Goal: Task Accomplishment & Management: Manage account settings

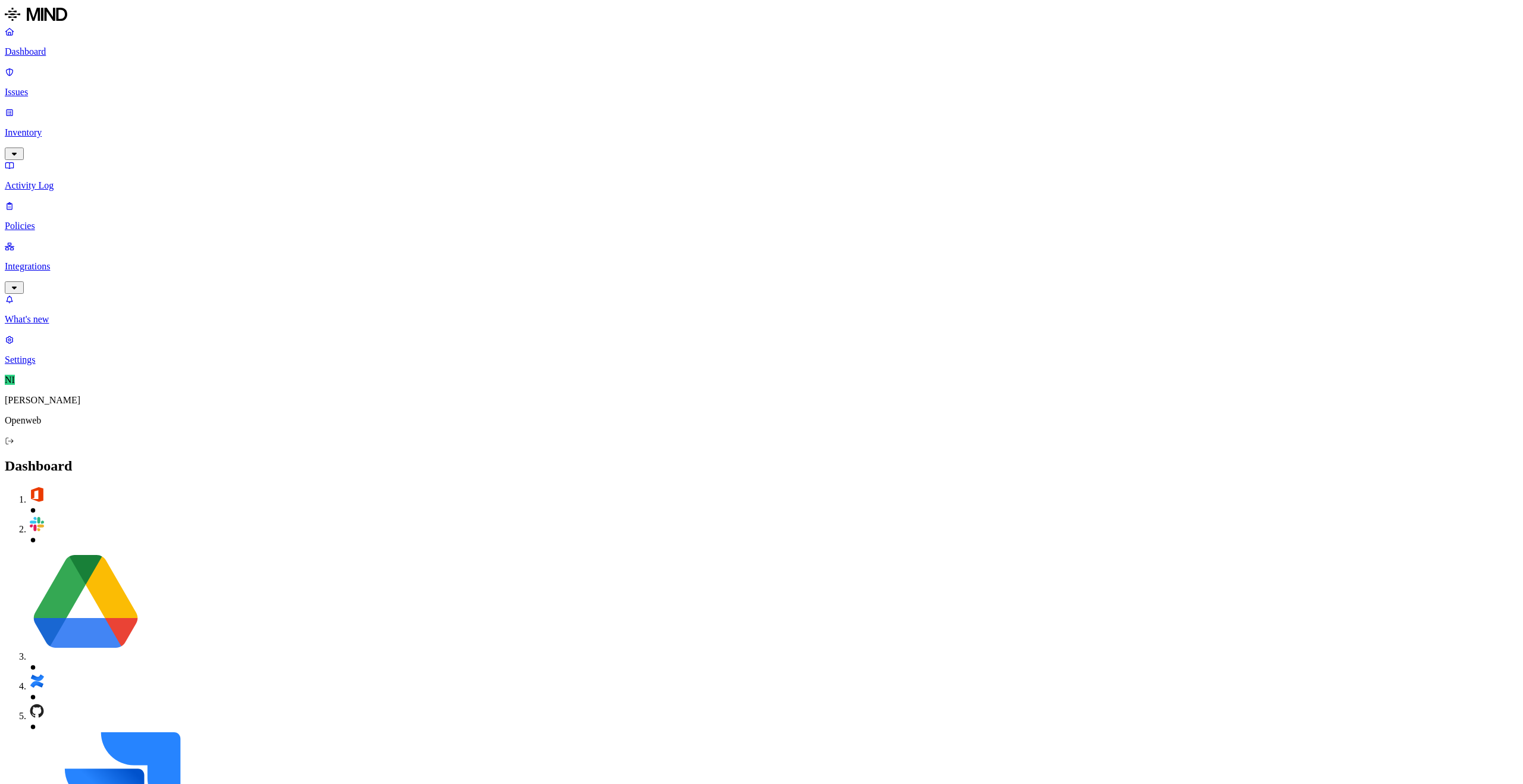
click at [78, 261] on p "Integrations" at bounding box center [761, 267] width 1514 height 11
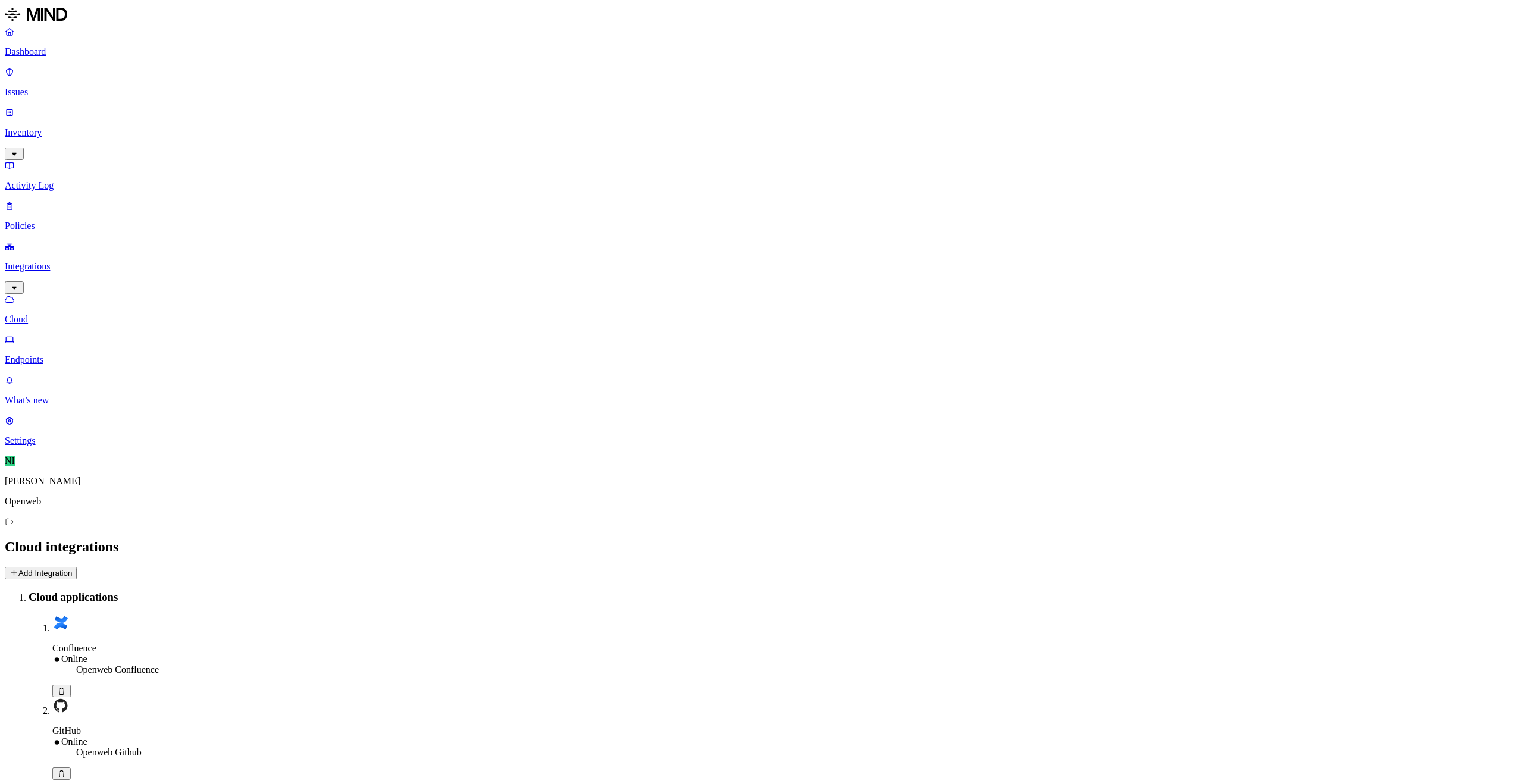
click at [64, 86] on p "Issues" at bounding box center [761, 92] width 1514 height 11
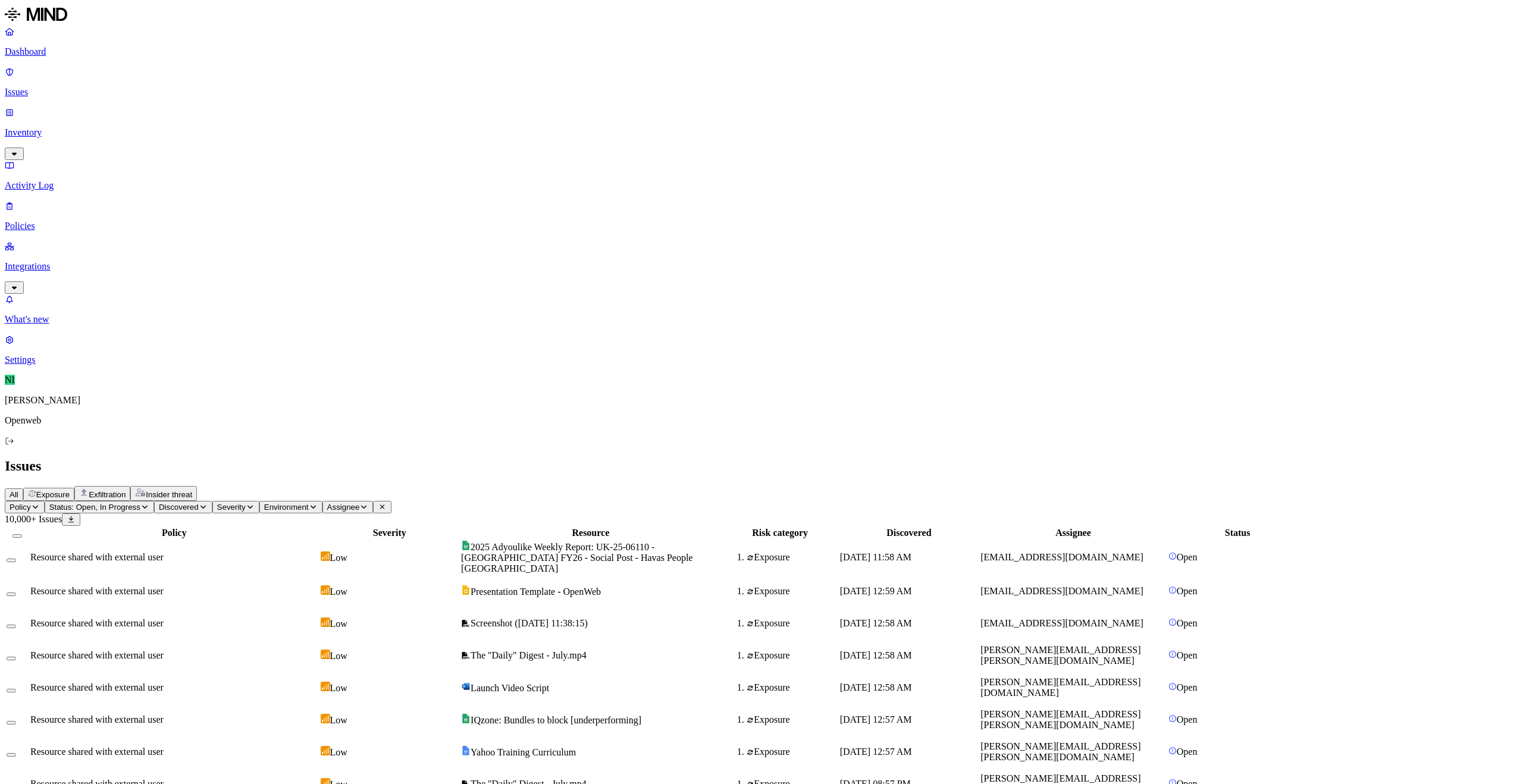
click at [601, 587] on span "Presentation Template - OpenWeb" at bounding box center [531, 592] width 140 height 10
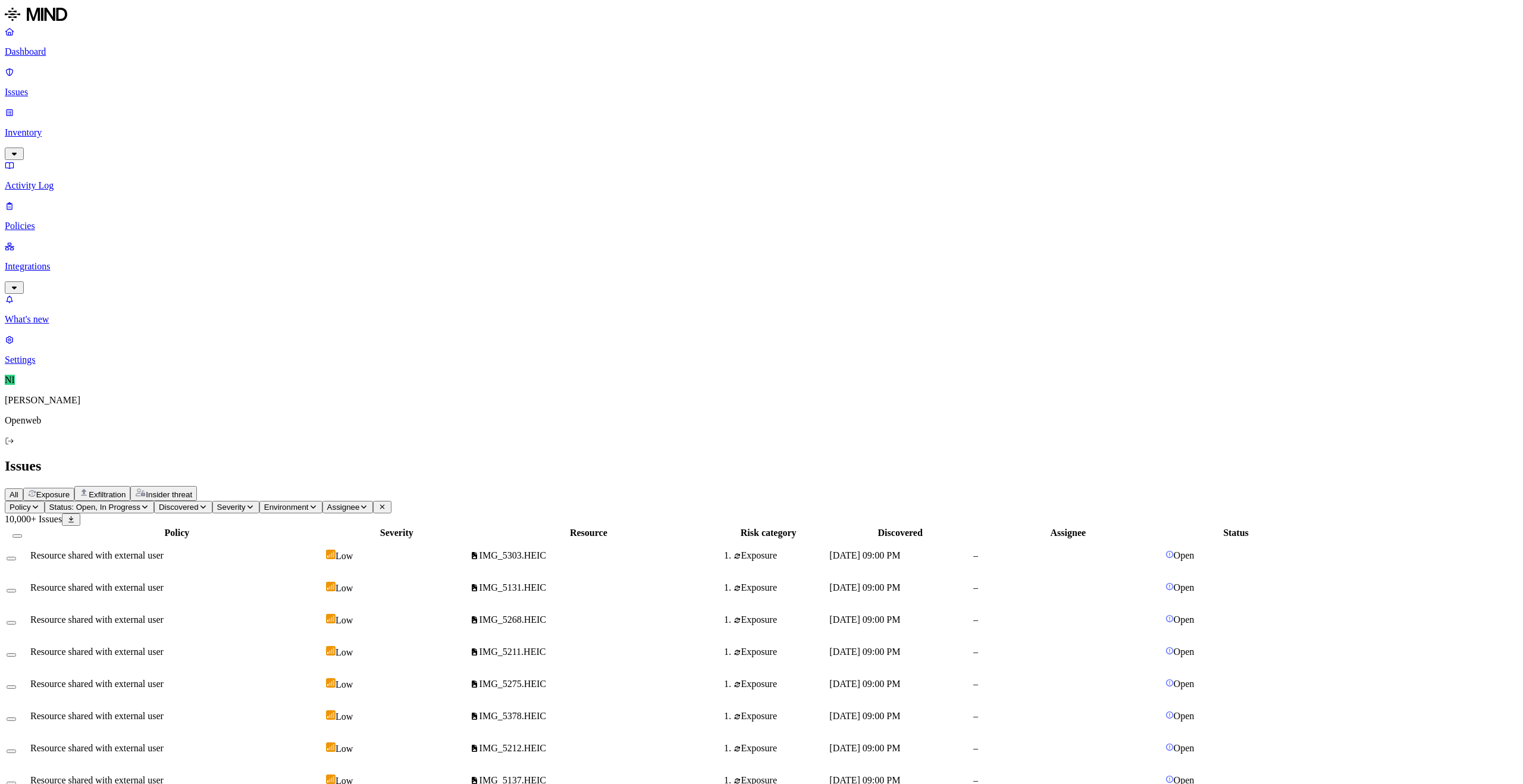
click at [594, 486] on div "All Exposure Exfiltration Insider threat" at bounding box center [761, 493] width 1514 height 15
click at [517, 458] on h2 "Issues" at bounding box center [761, 466] width 1514 height 16
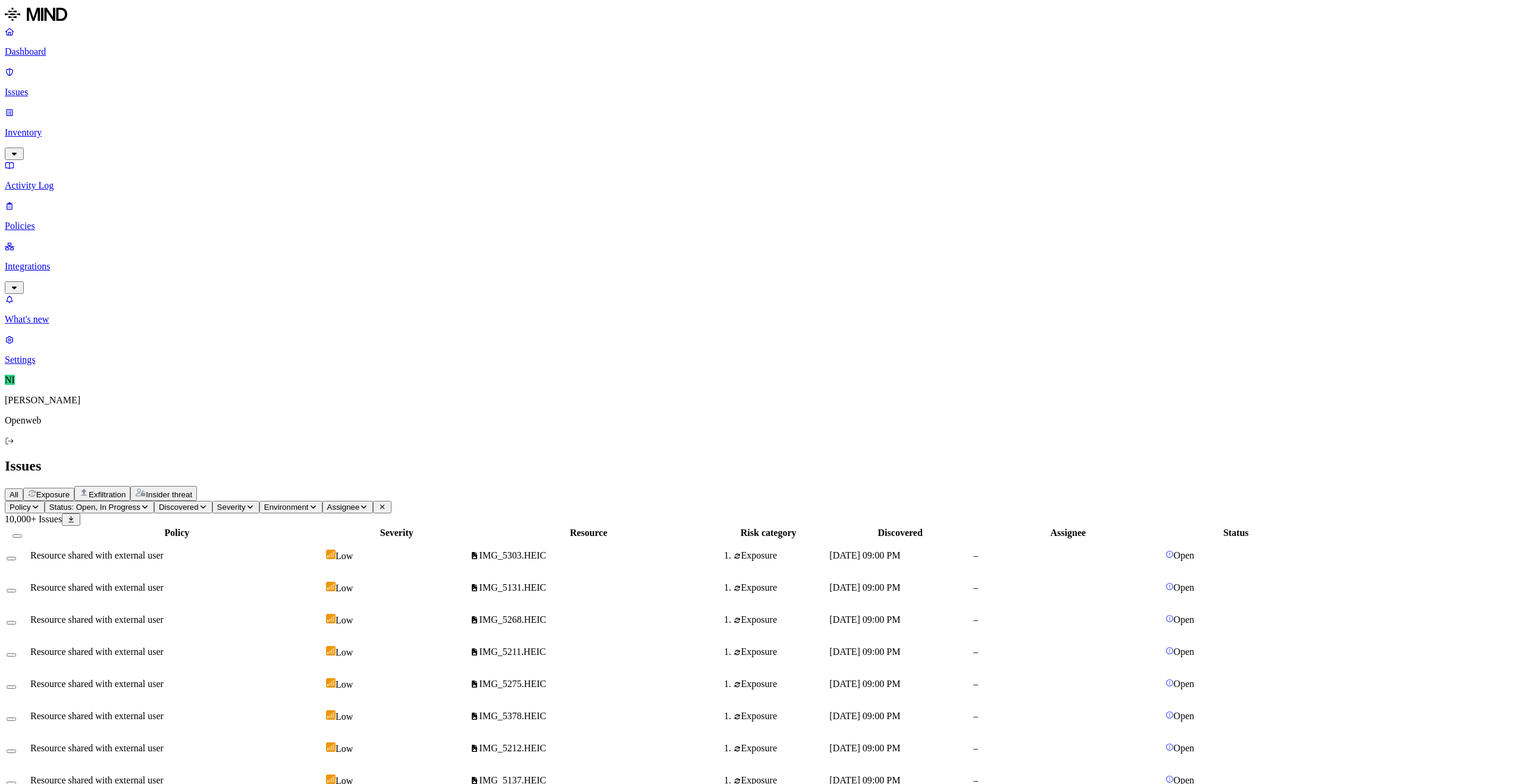
click at [82, 241] on link "Integrations" at bounding box center [761, 267] width 1514 height 52
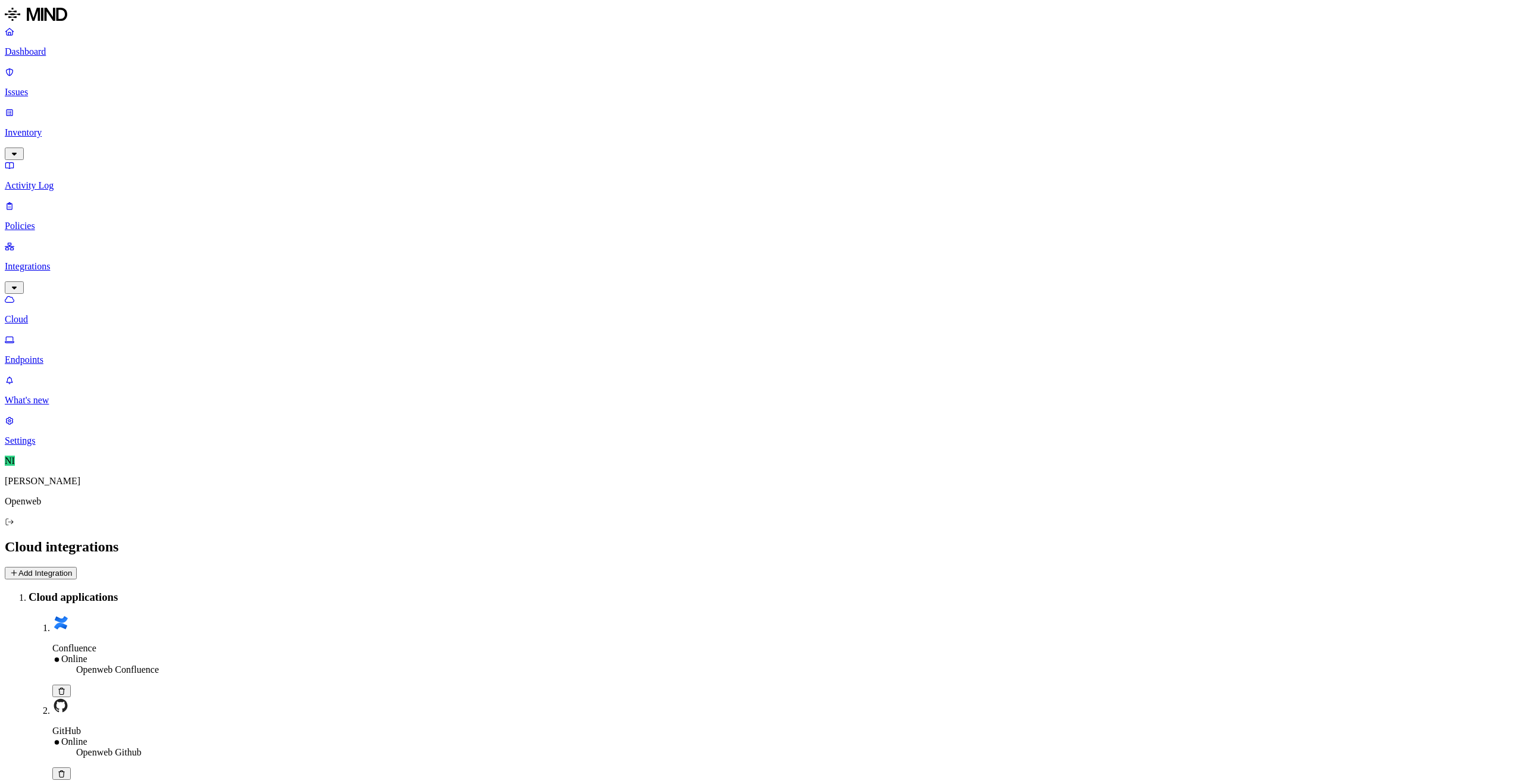
click at [76, 567] on button "Add Integration" at bounding box center [40, 573] width 72 height 13
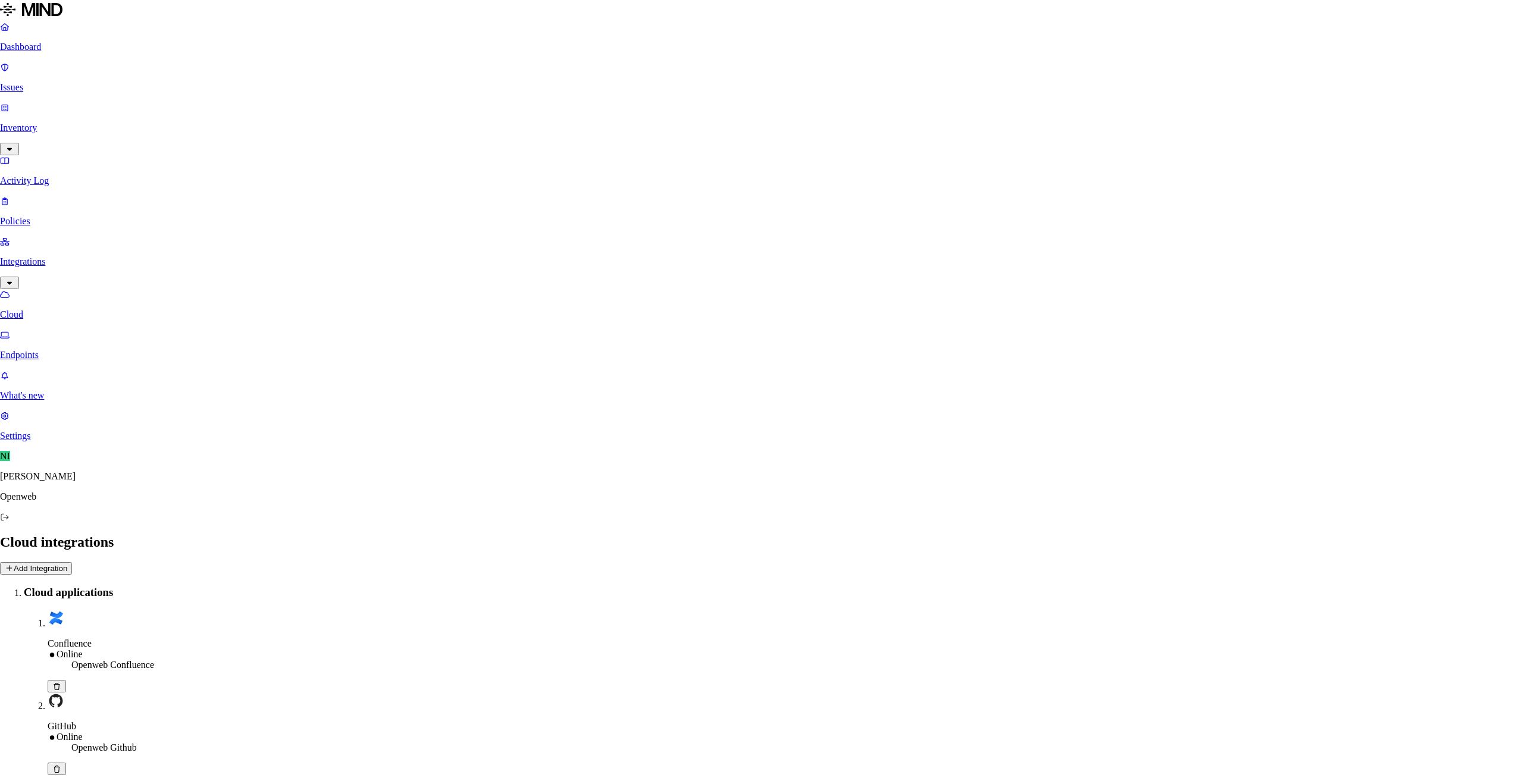
type input "webho"
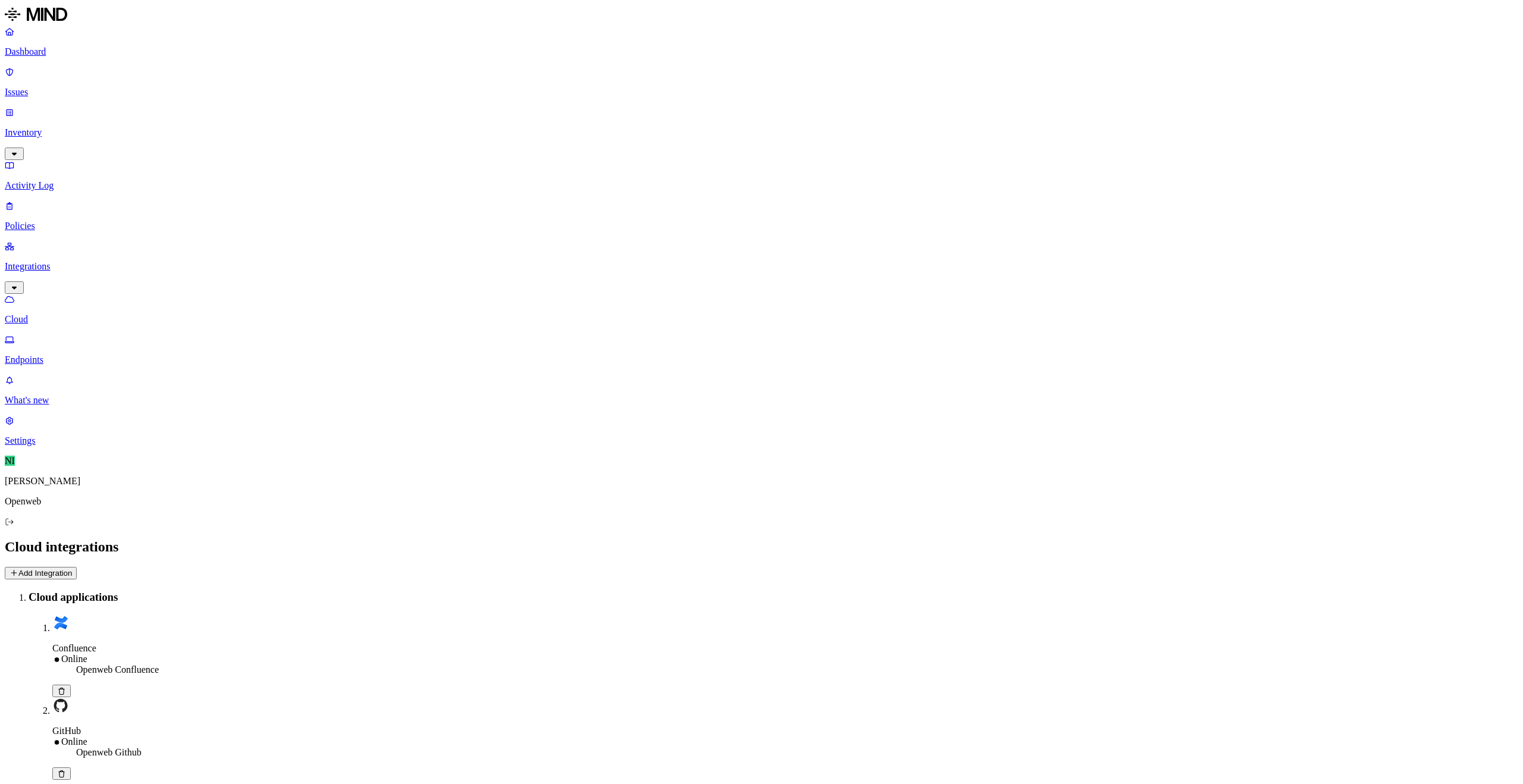
click at [33, 221] on p "Policies" at bounding box center [761, 226] width 1514 height 11
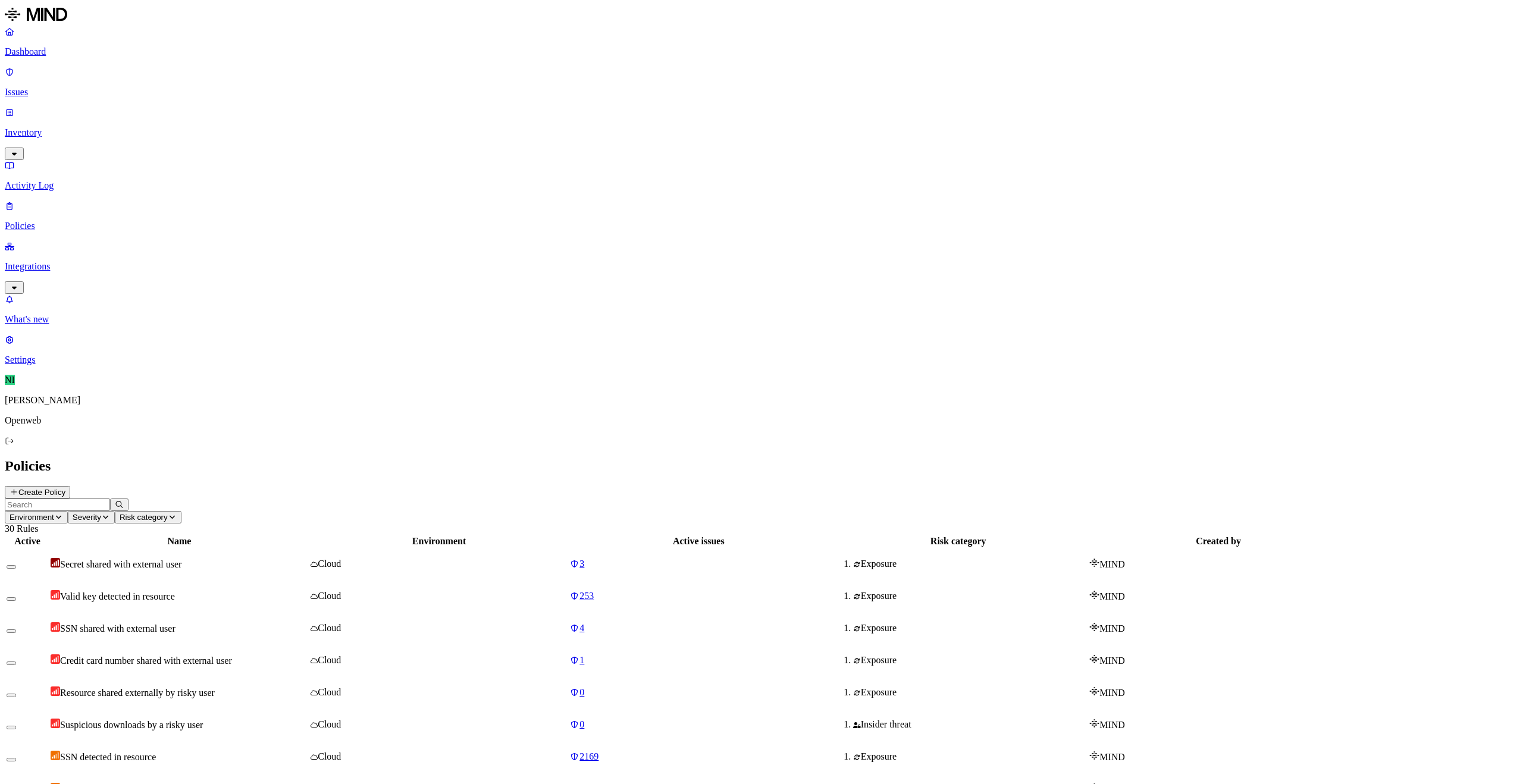
click at [68, 261] on p "Integrations" at bounding box center [761, 267] width 1514 height 11
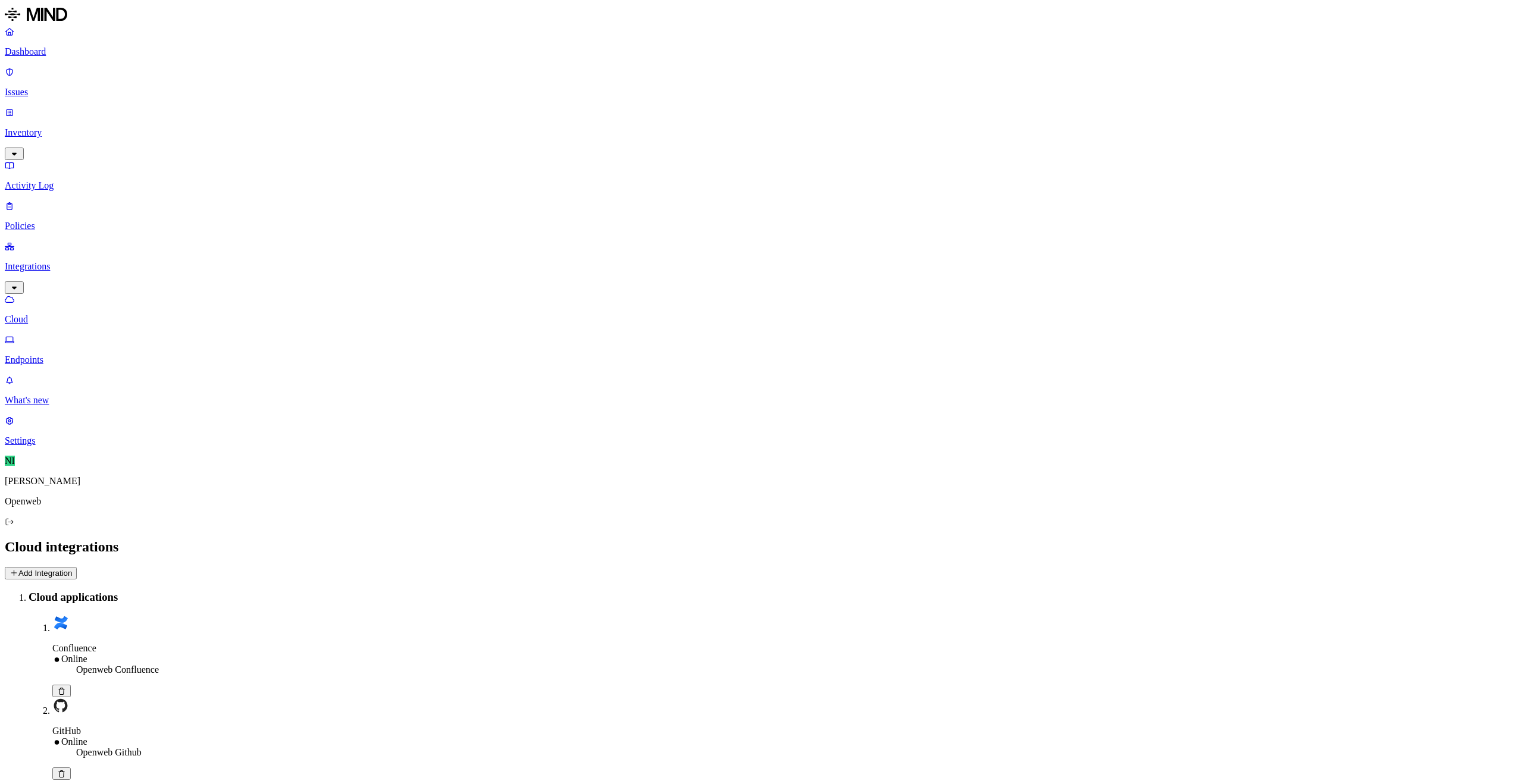
click at [76, 567] on button "Add Integration" at bounding box center [40, 573] width 72 height 13
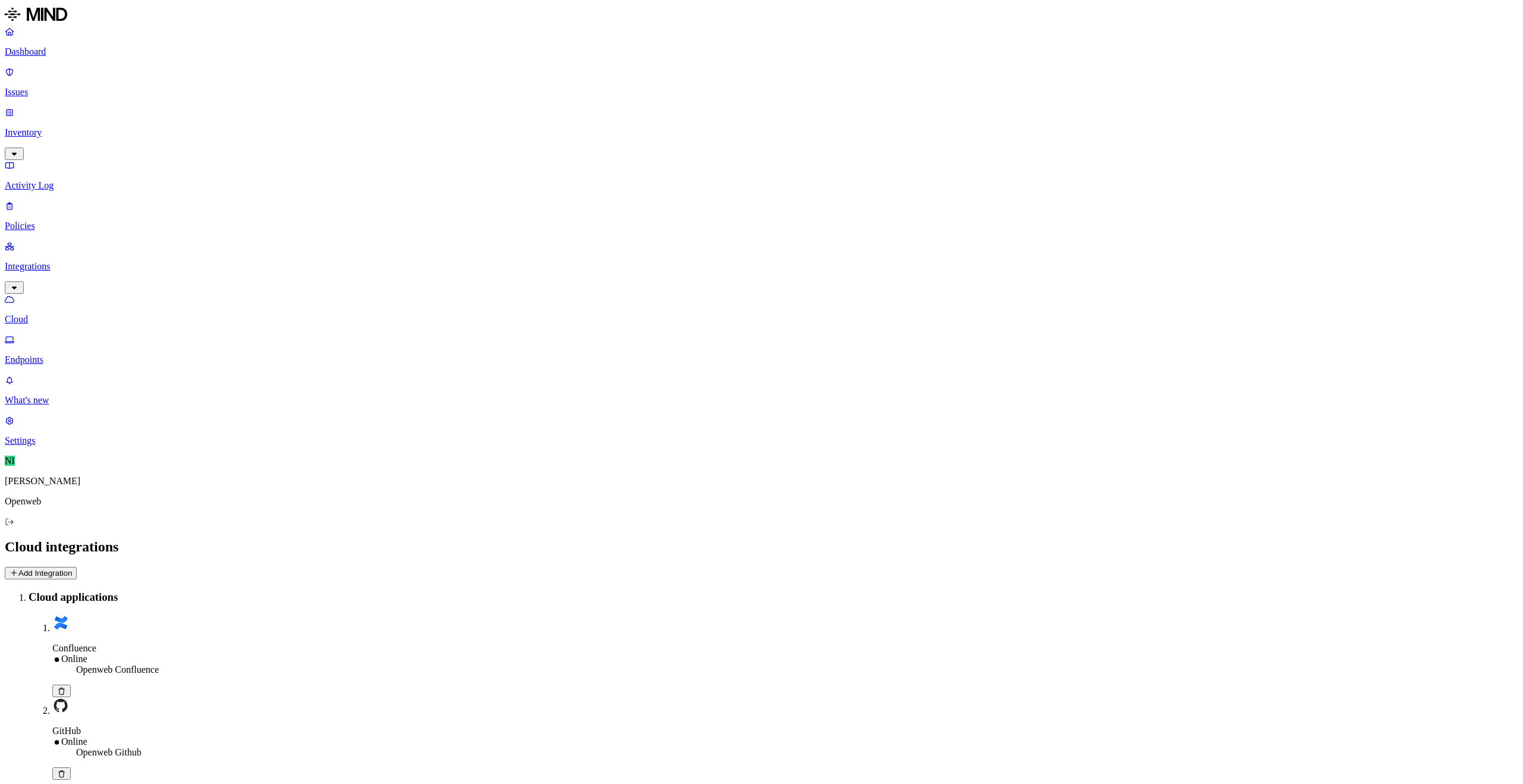
click at [46, 446] on p "Settings" at bounding box center [761, 441] width 1514 height 11
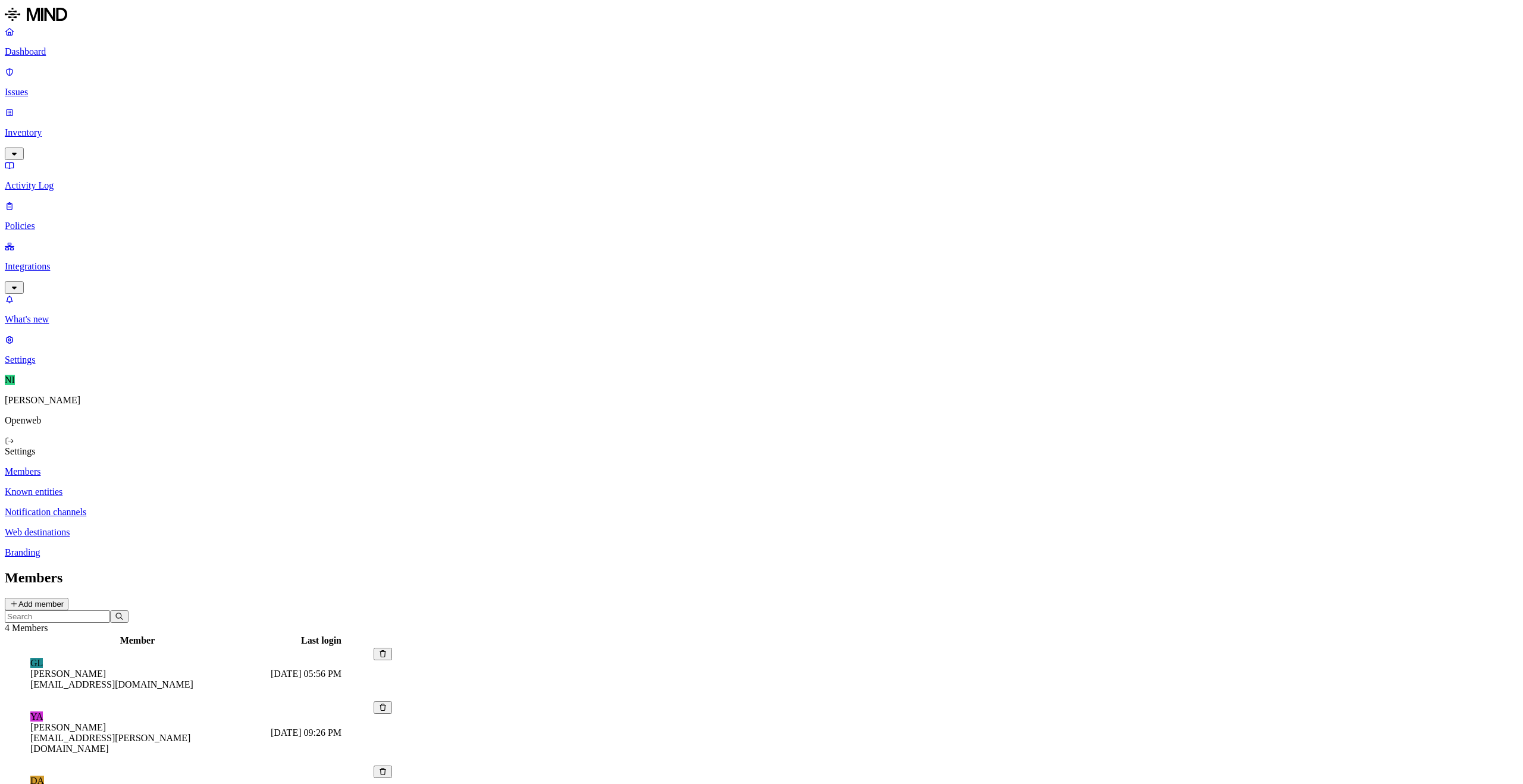
click at [163, 548] on link "Branding" at bounding box center [761, 553] width 1514 height 11
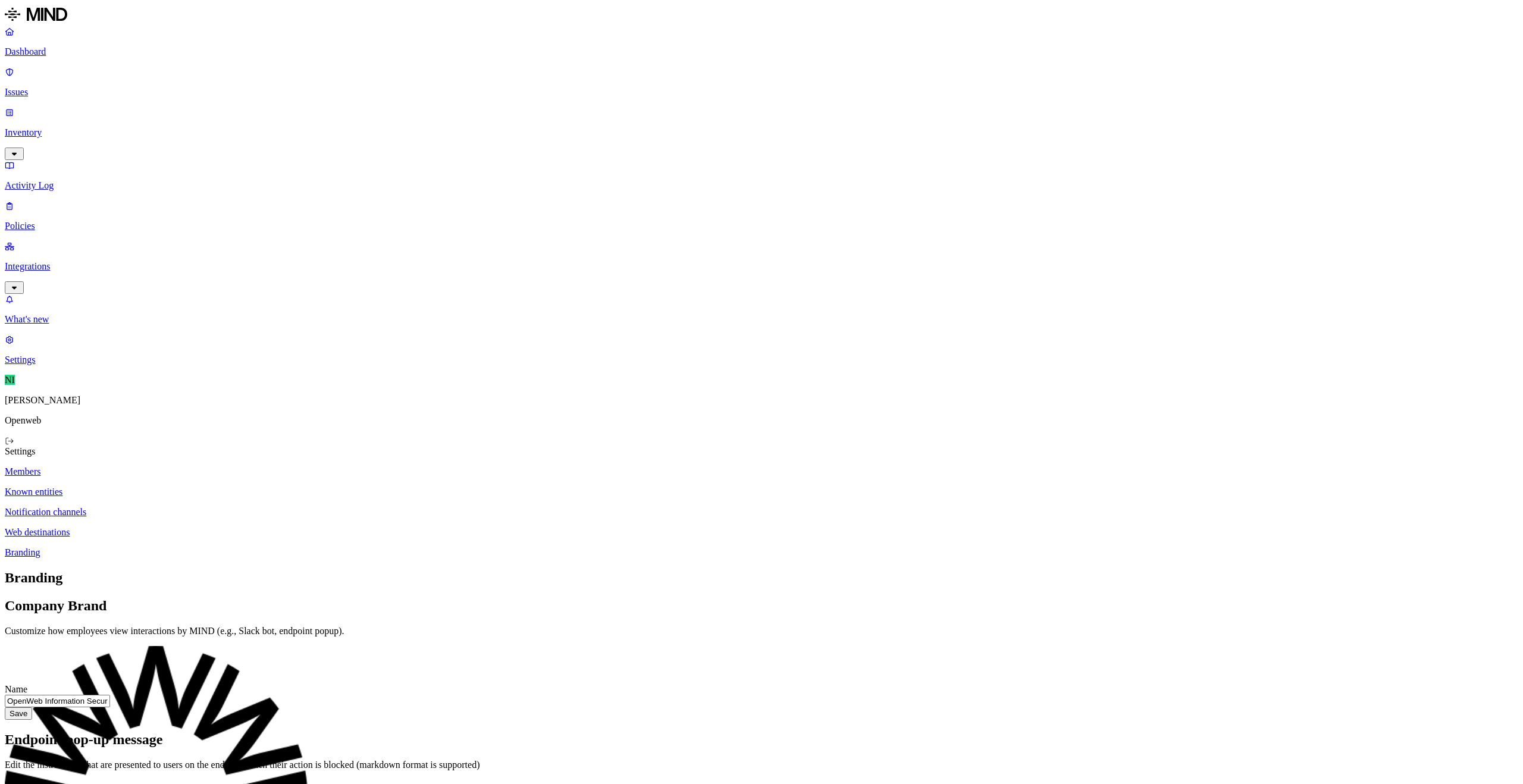
click at [178, 527] on link "Web destinations" at bounding box center [761, 533] width 1514 height 11
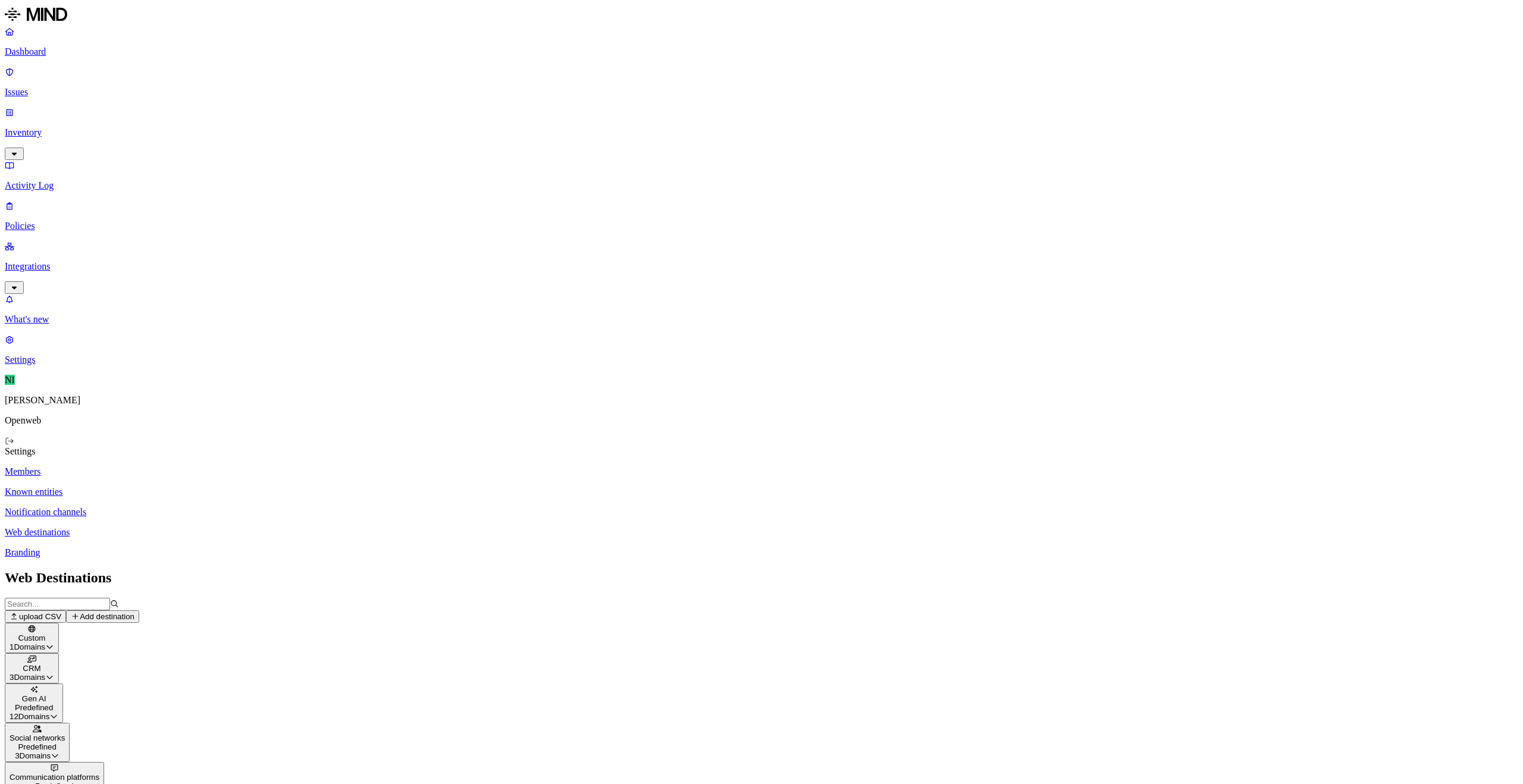
click at [45, 642] on span "1 Domains" at bounding box center [27, 647] width 36 height 9
click at [54, 643] on icon "button" at bounding box center [50, 647] width 9 height 7
click at [59, 653] on button "CRM 3 Domains" at bounding box center [31, 668] width 54 height 30
click at [54, 655] on div "CRM 3 Domains" at bounding box center [31, 668] width 44 height 27
click at [226, 507] on p "Notification channels" at bounding box center [761, 513] width 1514 height 11
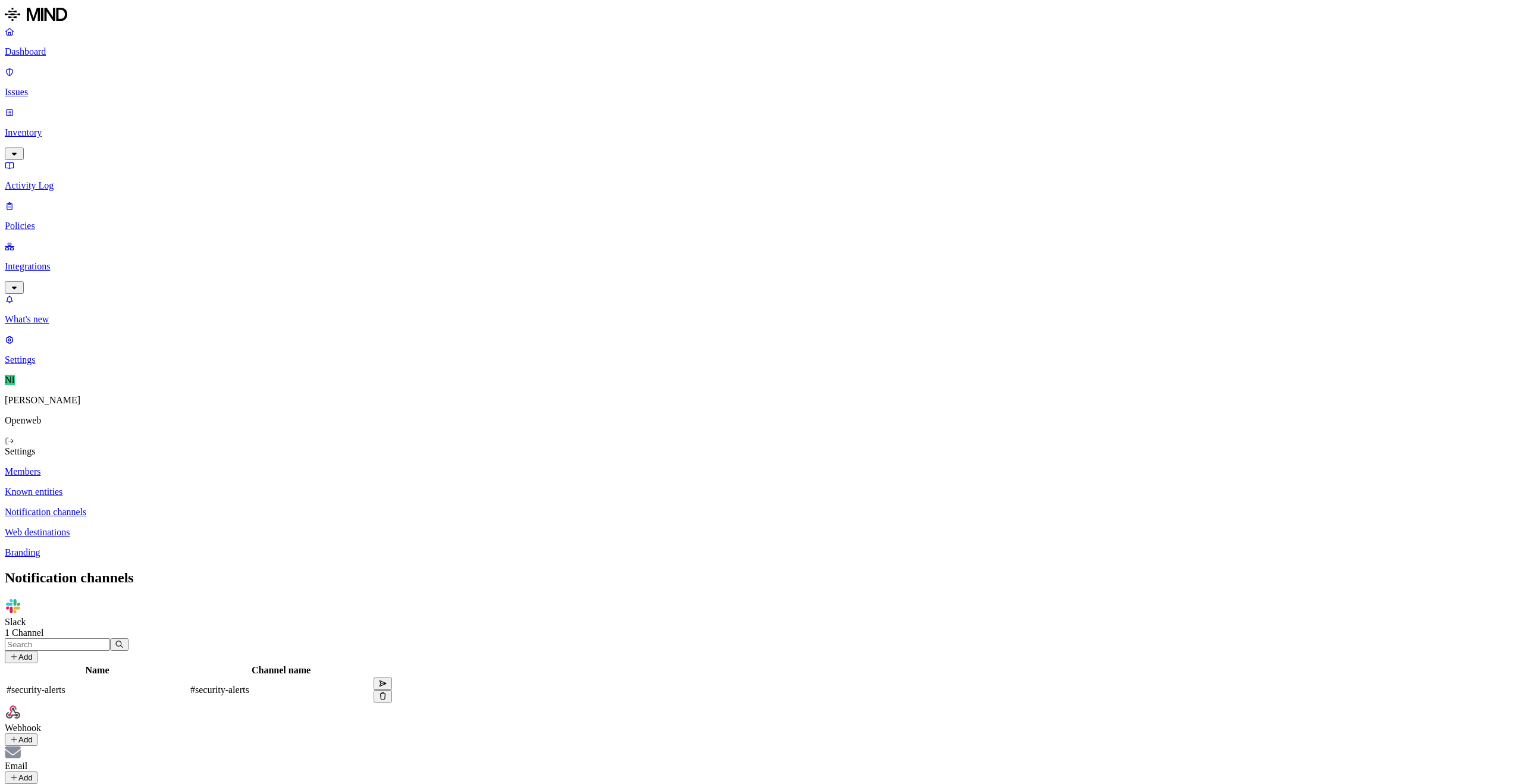
drag, startPoint x: 158, startPoint y: 70, endPoint x: 166, endPoint y: 67, distance: 8.5
click at [157, 487] on p "Known entities" at bounding box center [761, 492] width 1514 height 11
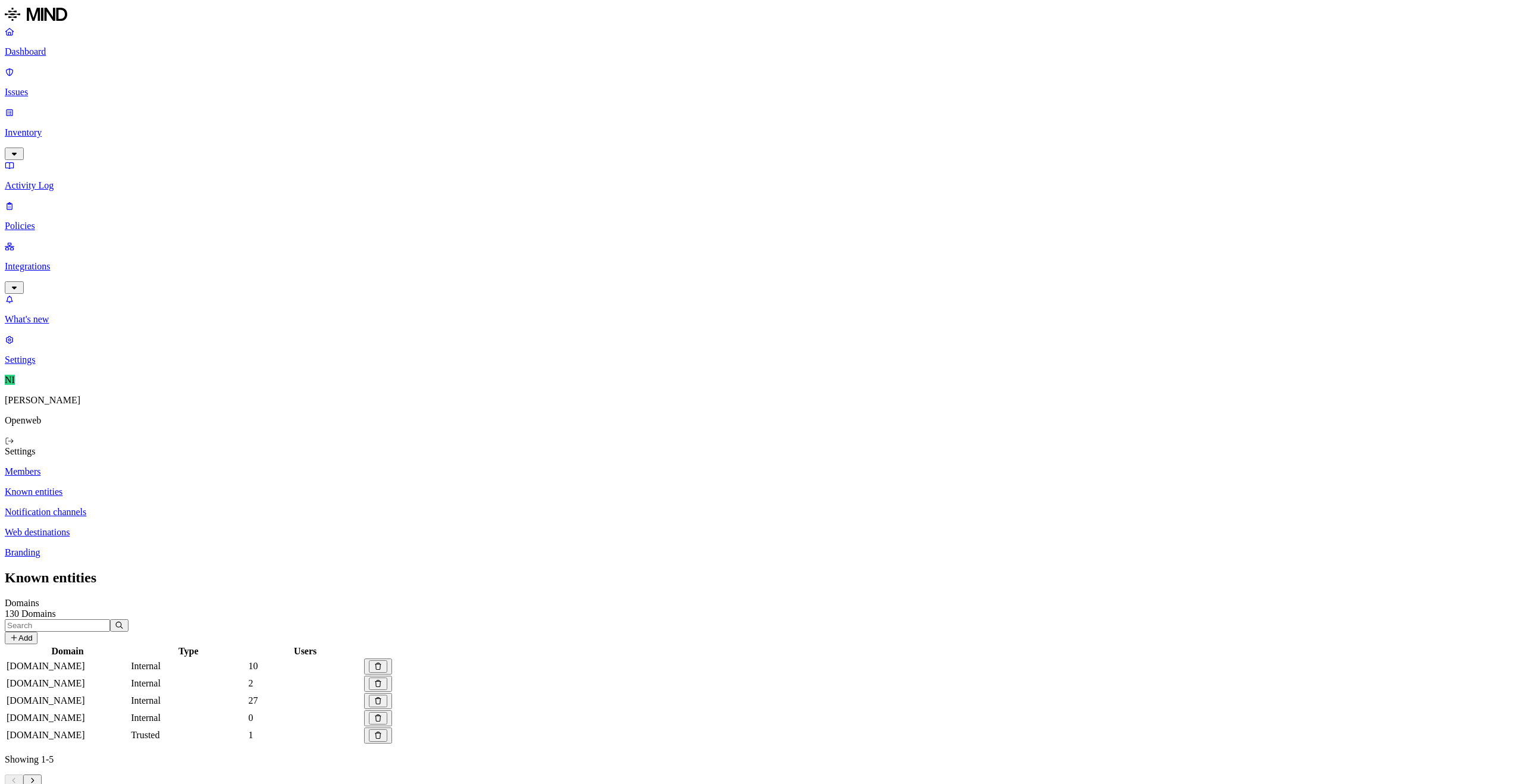
click at [363, 675] on td "2" at bounding box center [305, 683] width 115 height 16
click at [253, 678] on span "2" at bounding box center [250, 683] width 5 height 10
click at [190, 548] on p "Branding" at bounding box center [761, 553] width 1514 height 11
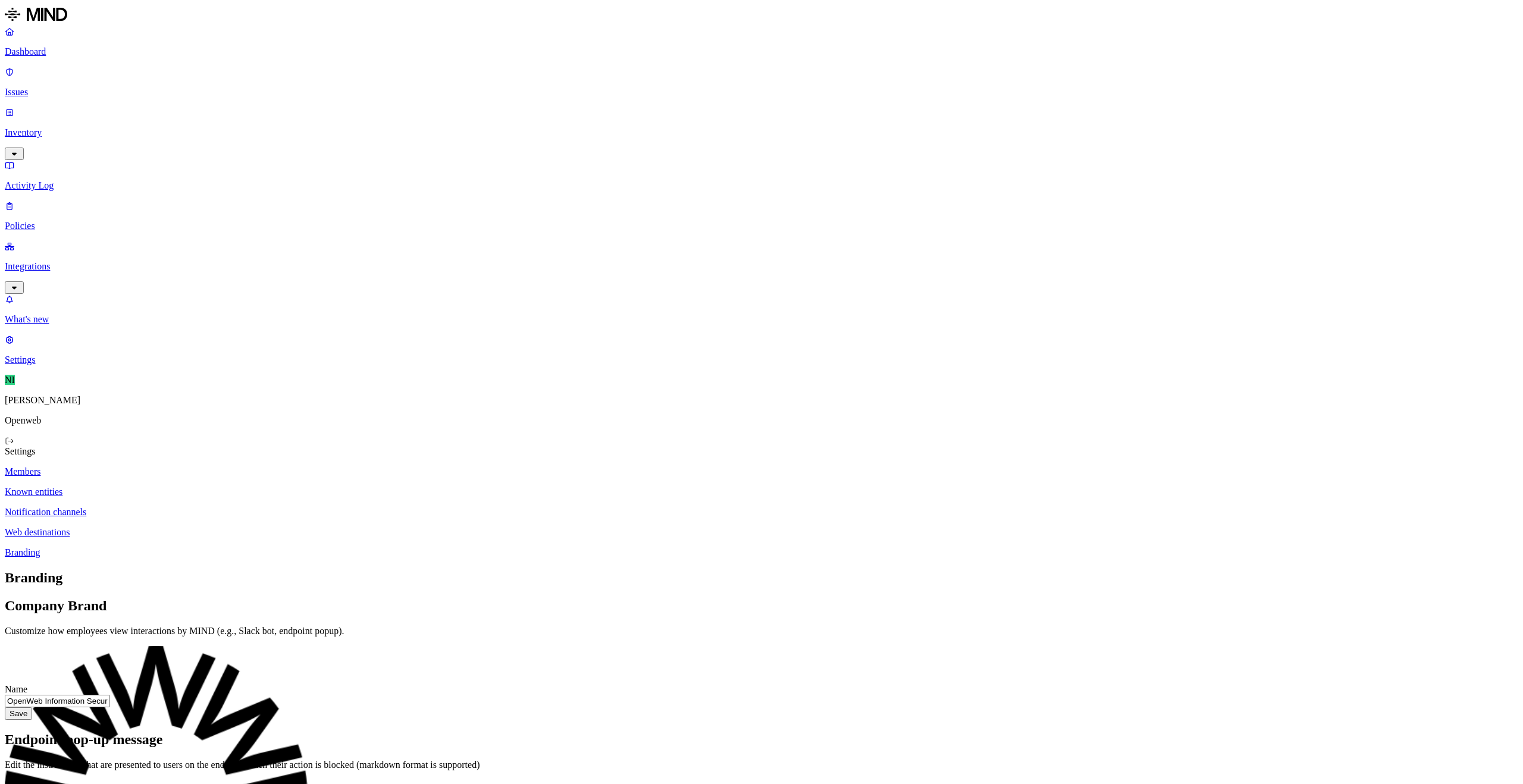
click at [192, 527] on link "Web destinations" at bounding box center [761, 533] width 1514 height 11
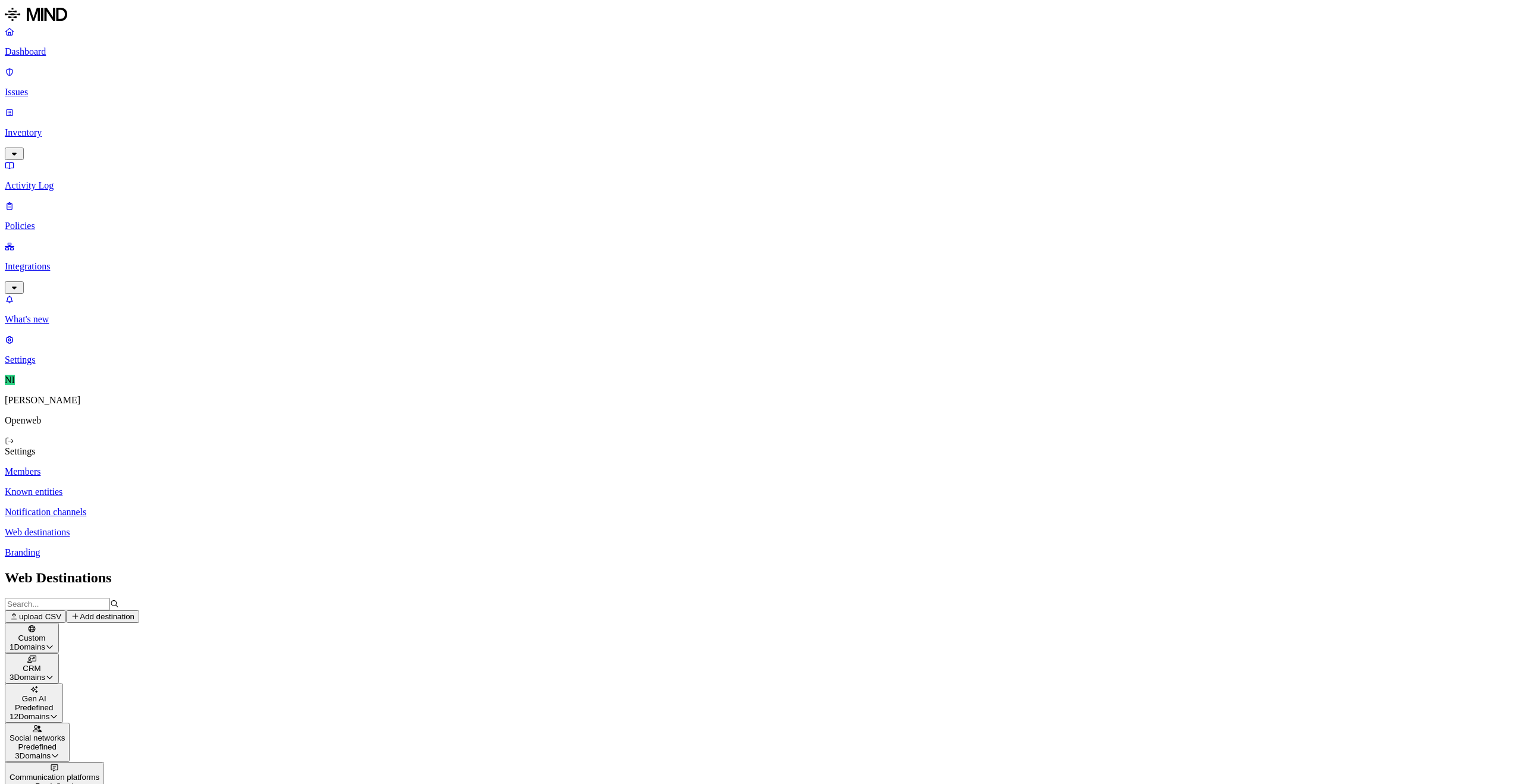
click at [167, 507] on p "Notification channels" at bounding box center [761, 513] width 1514 height 11
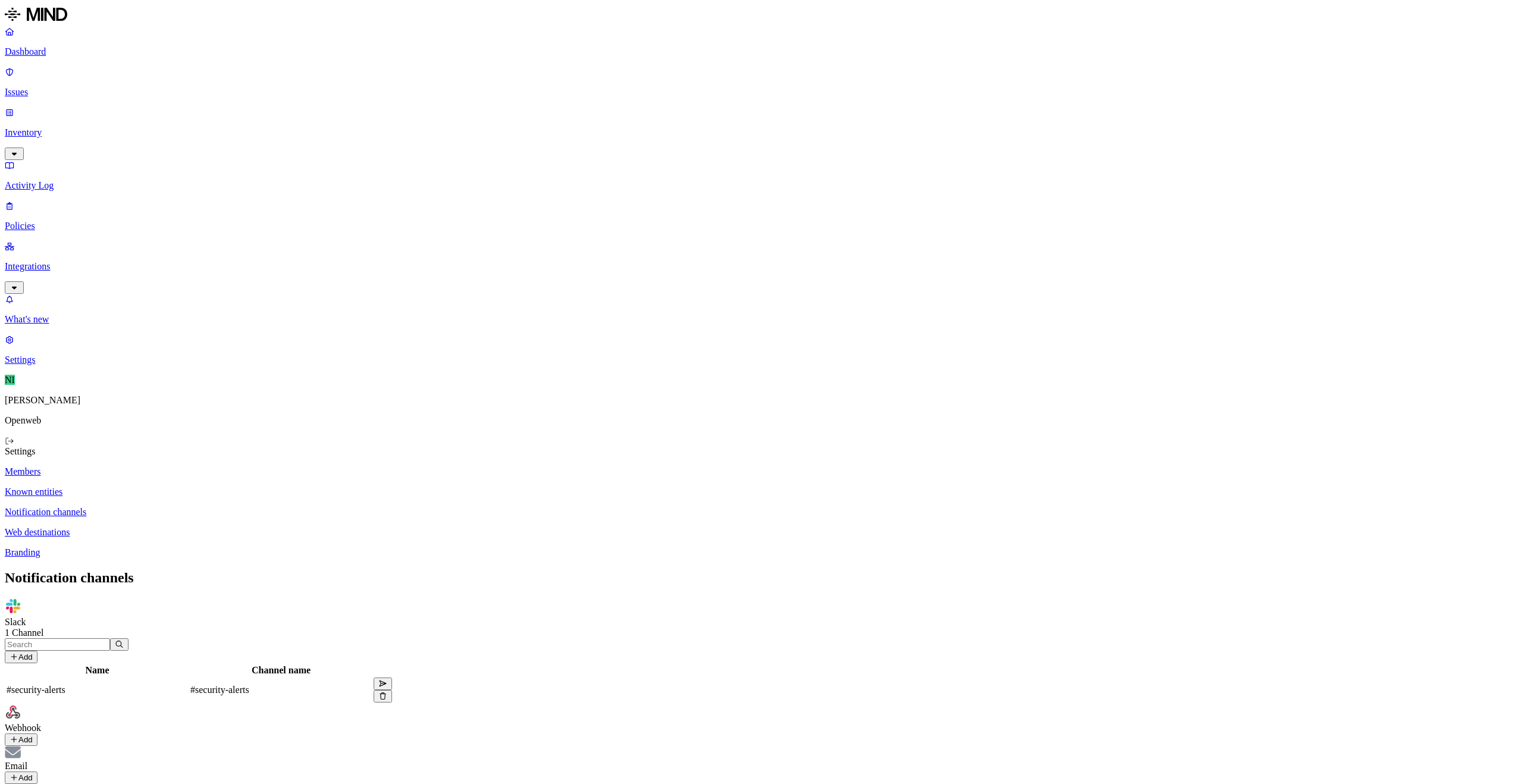
click at [38, 733] on button "Add" at bounding box center [21, 740] width 33 height 13
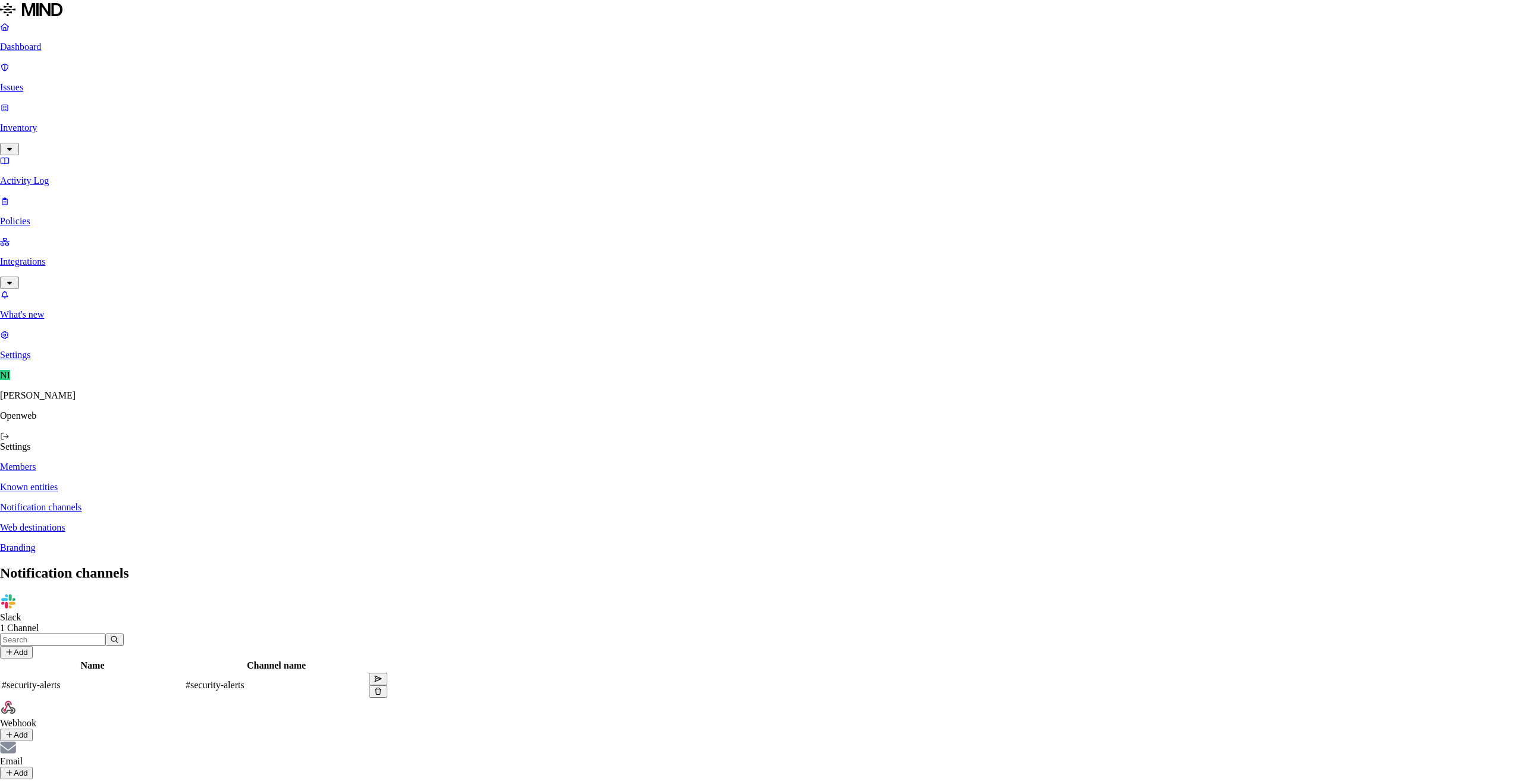
type input "Torq Webhook"
paste input "https://hooks.torq.io/v1/webhooks/587b88b6-5ac3-45d8-83b8-fc96c657b15d"
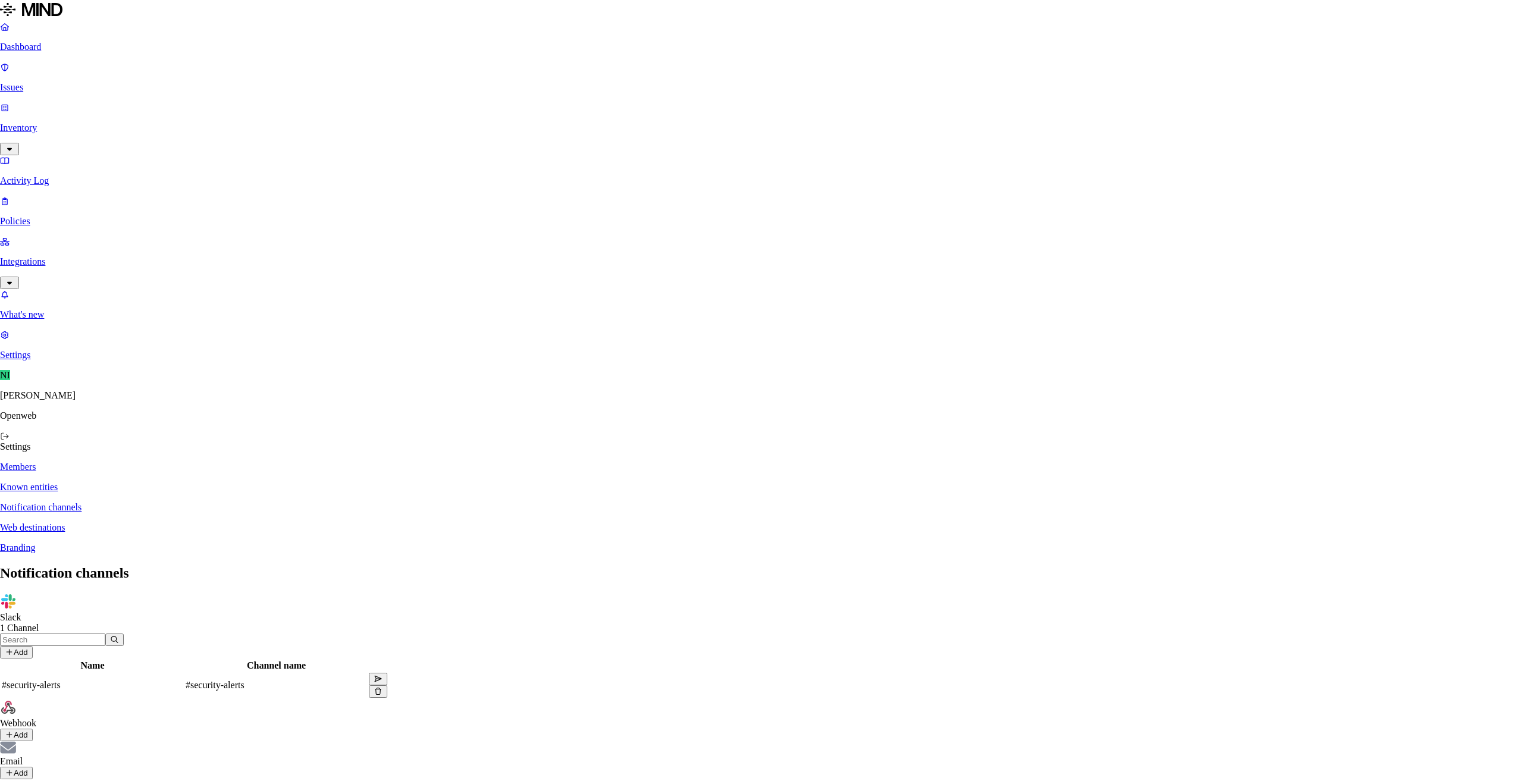
type input "https://hooks.torq.io/v1/webhooks/587b88b6-5ac3-45d8-83b8-fc96c657b15d"
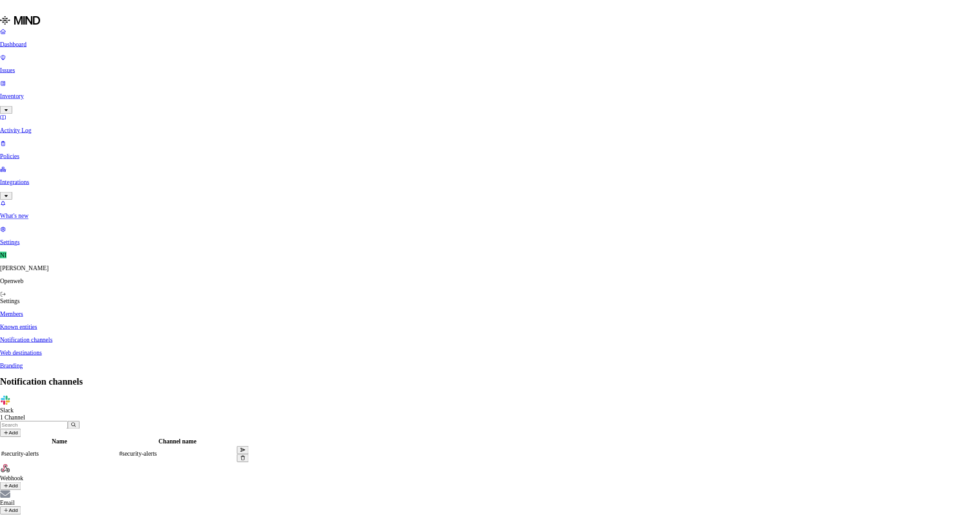
scroll to position [0, 0]
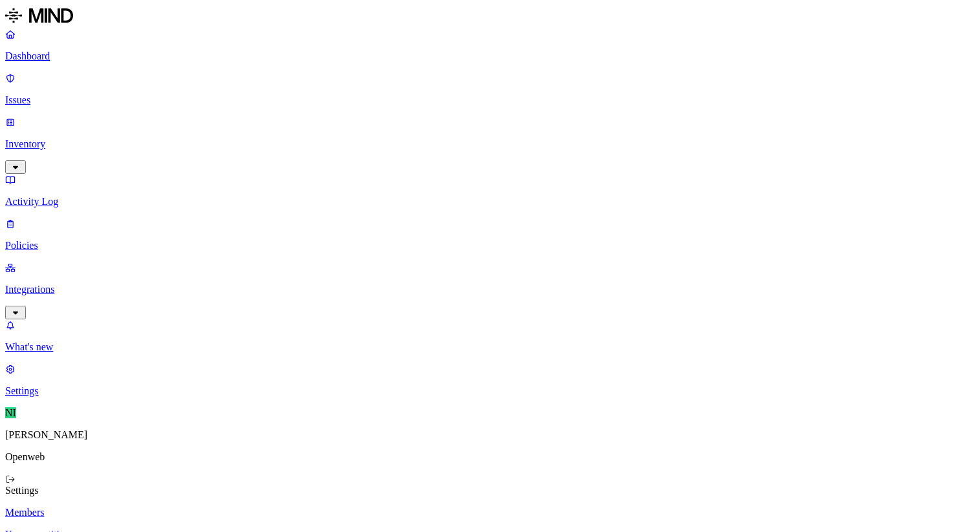
click at [70, 62] on p "Dashboard" at bounding box center [488, 56] width 967 height 12
click at [76, 87] on link "Issues" at bounding box center [488, 89] width 967 height 34
click at [136, 533] on span "Exfiltration" at bounding box center [116, 538] width 40 height 10
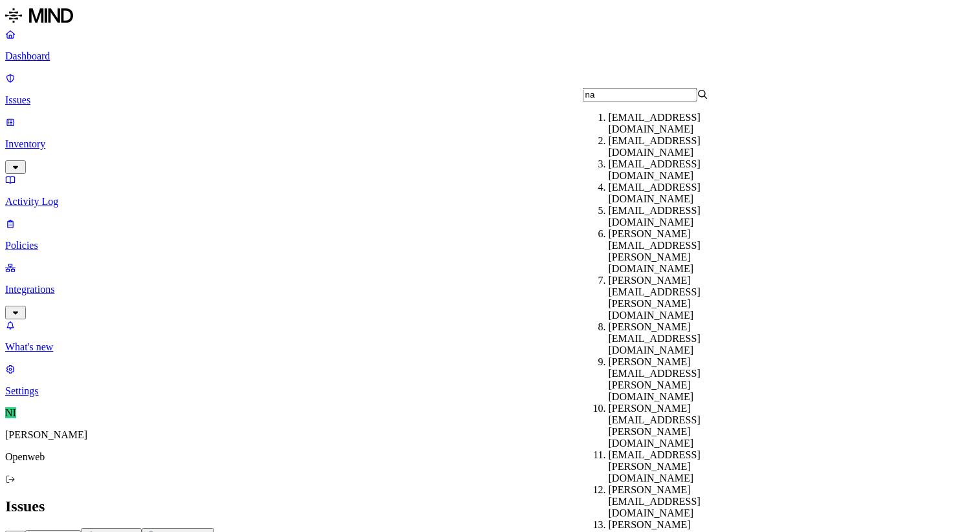
type input "na"
click at [661, 124] on div "[EMAIL_ADDRESS][DOMAIN_NAME]" at bounding box center [671, 123] width 126 height 23
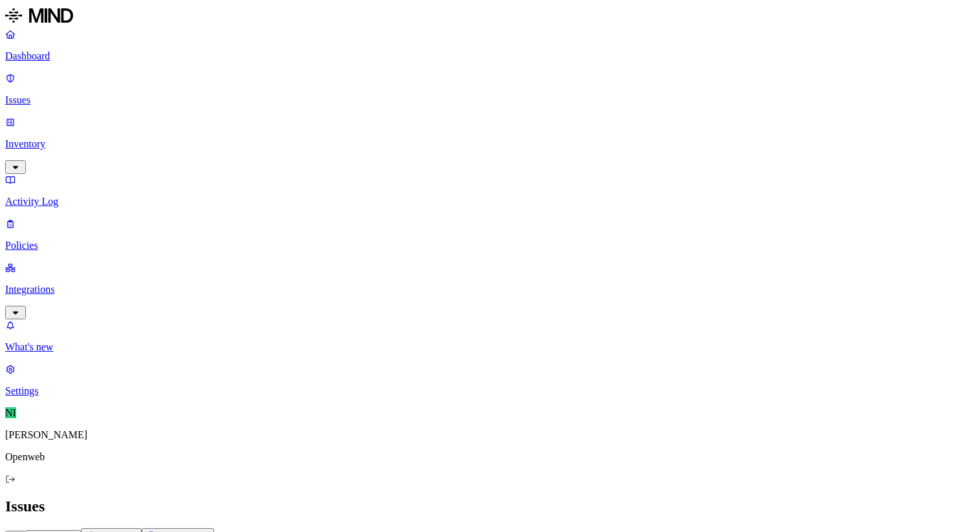
scroll to position [403, 0]
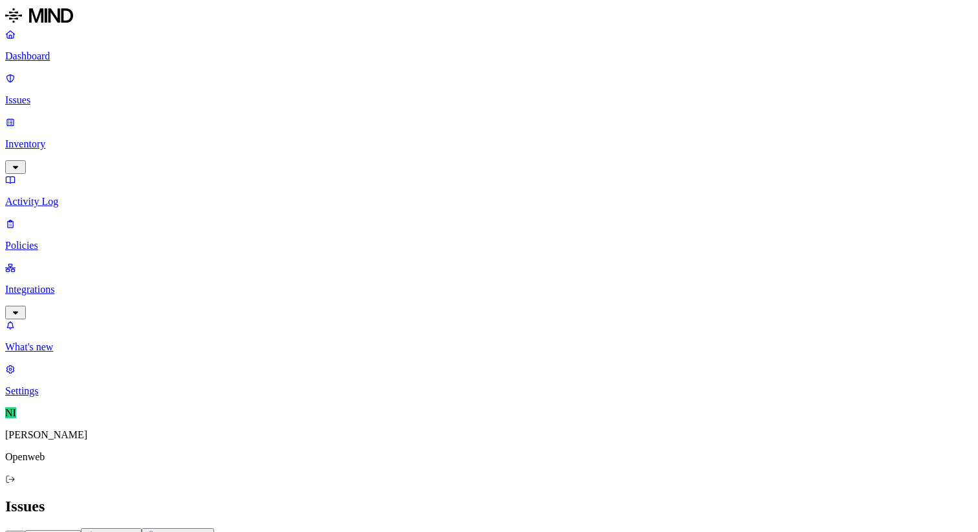
scroll to position [304, 0]
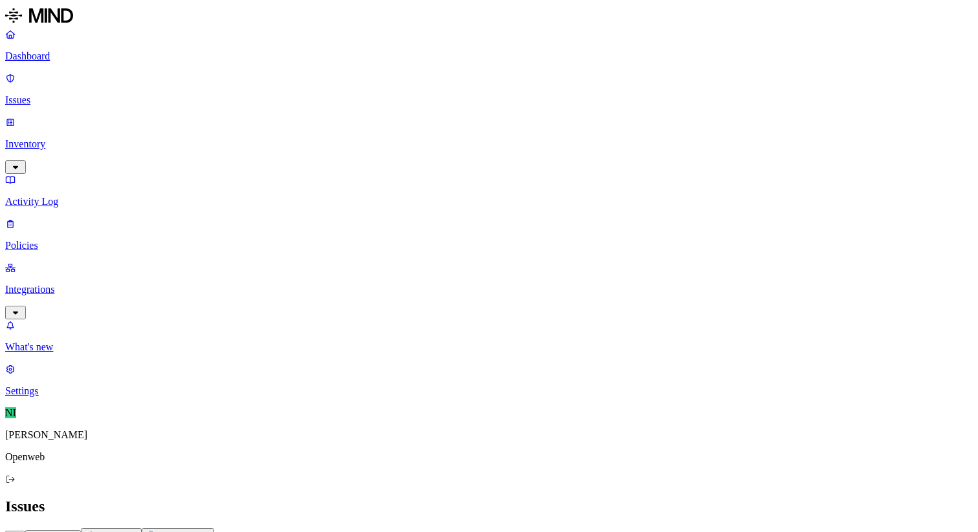
click at [72, 58] on p "Dashboard" at bounding box center [488, 56] width 967 height 12
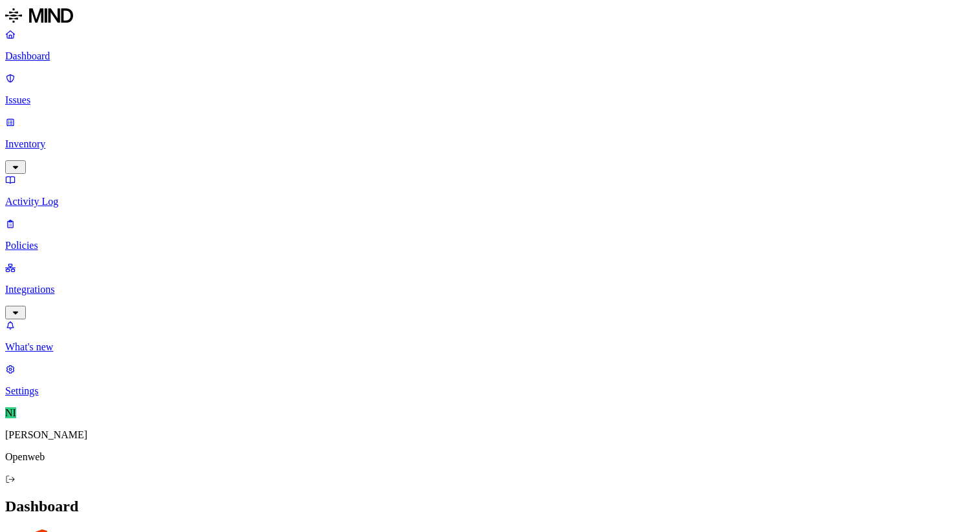
click at [71, 240] on p "Policies" at bounding box center [488, 246] width 967 height 12
type input "ד"
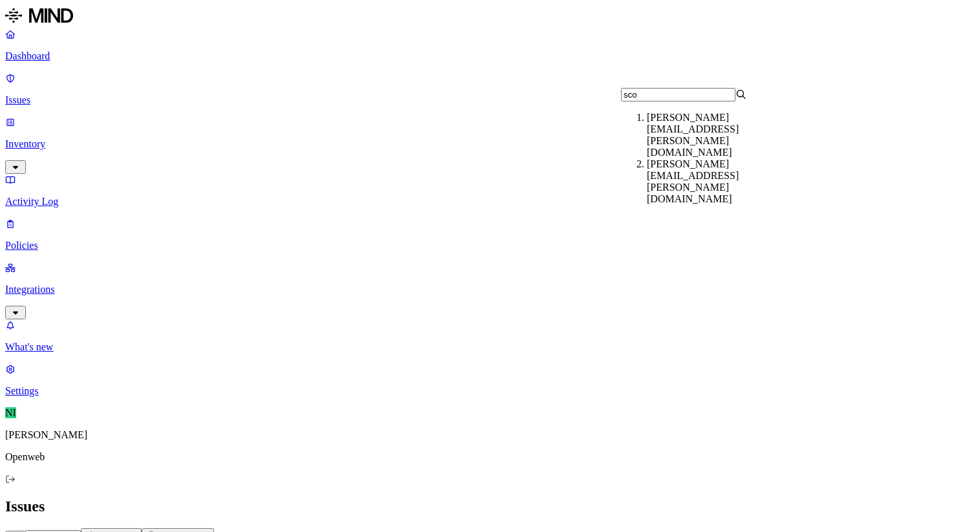
type input "sco"
click at [656, 158] on div "[PERSON_NAME][EMAIL_ADDRESS][PERSON_NAME][DOMAIN_NAME]" at bounding box center [710, 181] width 126 height 47
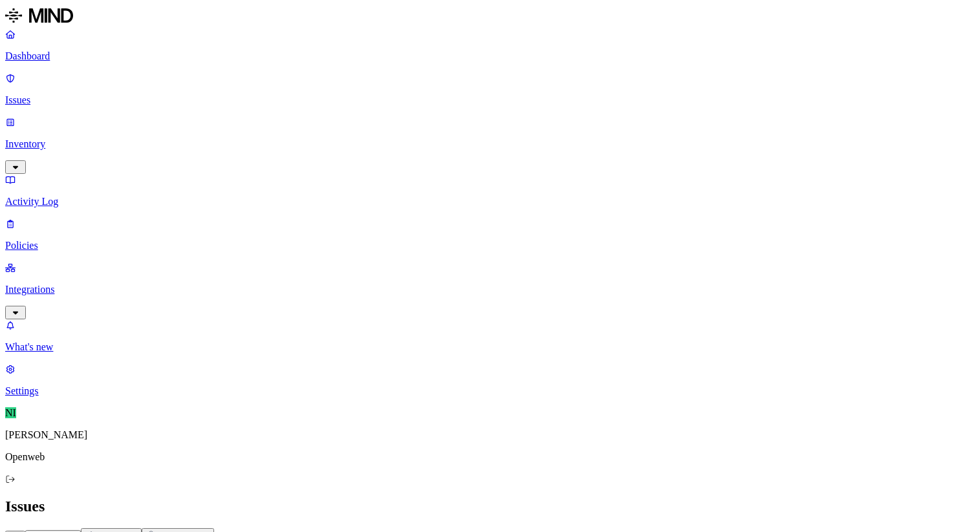
click at [80, 218] on link "Policies" at bounding box center [488, 235] width 967 height 34
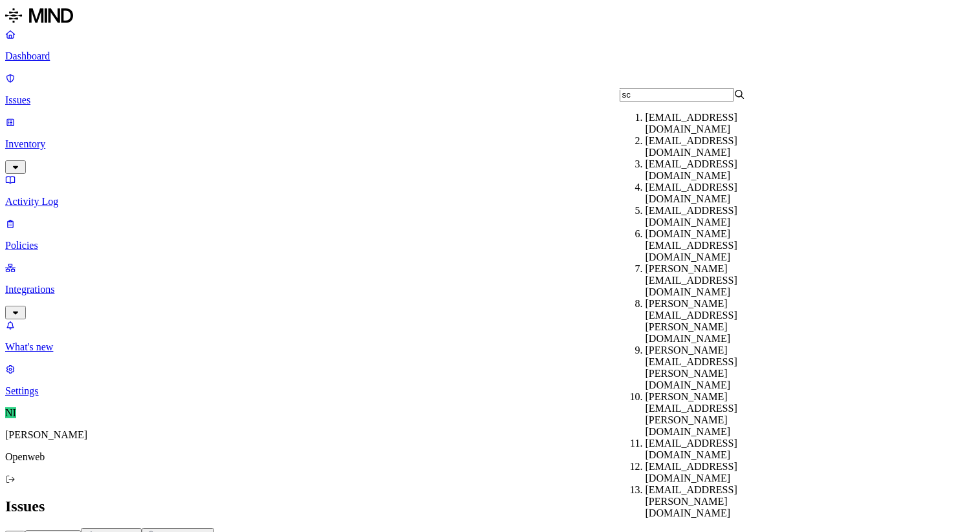
type input "sco"
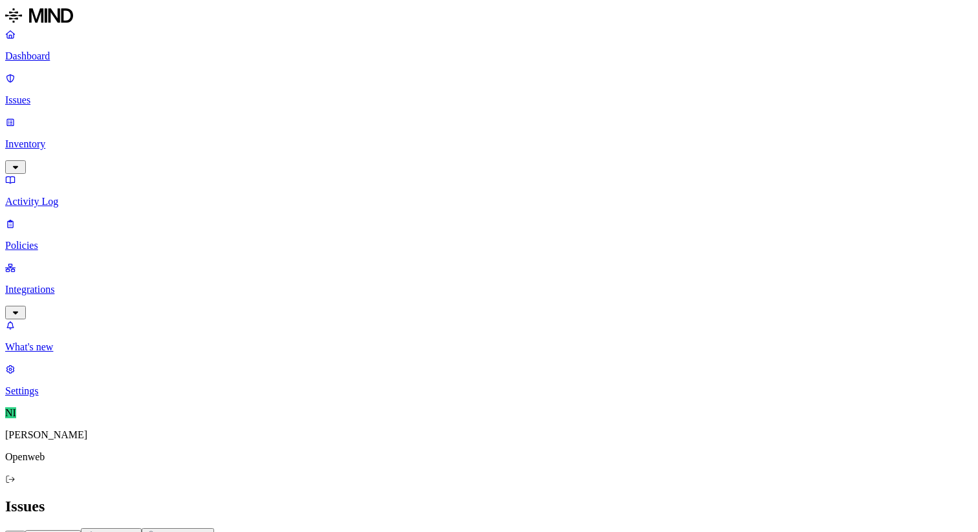
click at [105, 284] on p "Integrations" at bounding box center [488, 290] width 967 height 12
click at [81, 363] on link "Endpoints" at bounding box center [488, 380] width 967 height 34
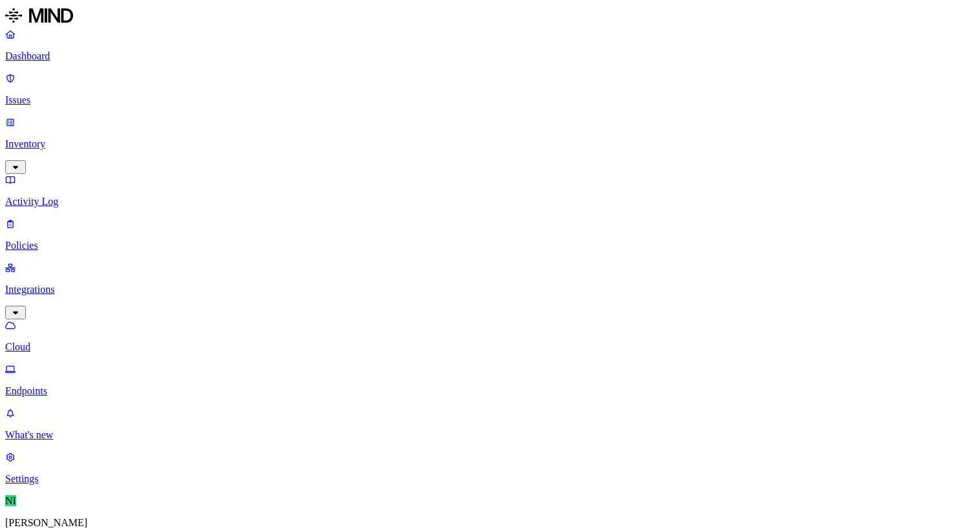
click at [67, 138] on p "Inventory" at bounding box center [488, 144] width 967 height 12
click at [59, 94] on p "Issues" at bounding box center [488, 100] width 967 height 12
click at [79, 58] on p "Dashboard" at bounding box center [488, 56] width 967 height 12
click at [70, 94] on p "Issues" at bounding box center [488, 100] width 967 height 12
click at [88, 240] on p "Policies" at bounding box center [488, 246] width 967 height 12
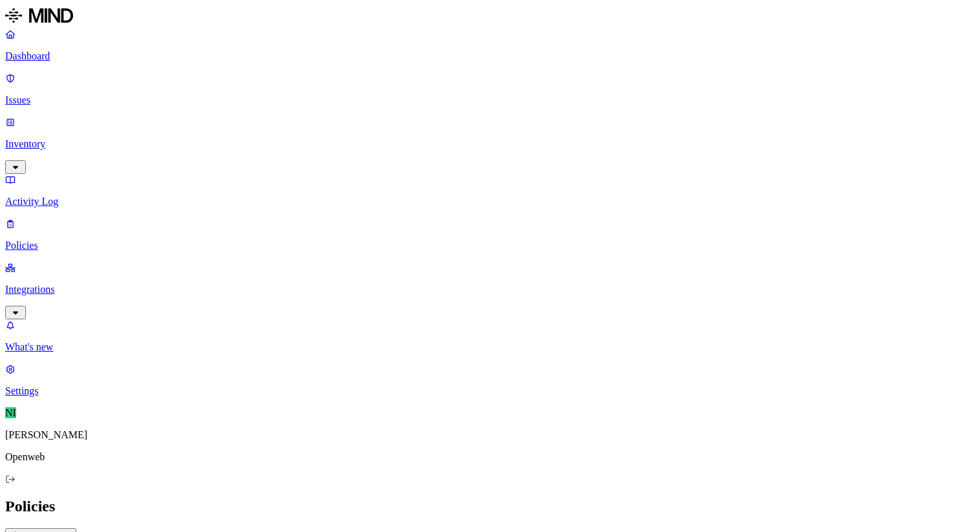
click at [78, 55] on p "Dashboard" at bounding box center [488, 56] width 967 height 12
click at [91, 188] on nav "Dashboard Issues Inventory Activity Log Policies Integrations What's new 1 Sett…" at bounding box center [488, 212] width 967 height 369
click at [91, 284] on p "Integrations" at bounding box center [488, 290] width 967 height 12
click at [79, 385] on p "Endpoints" at bounding box center [488, 391] width 967 height 12
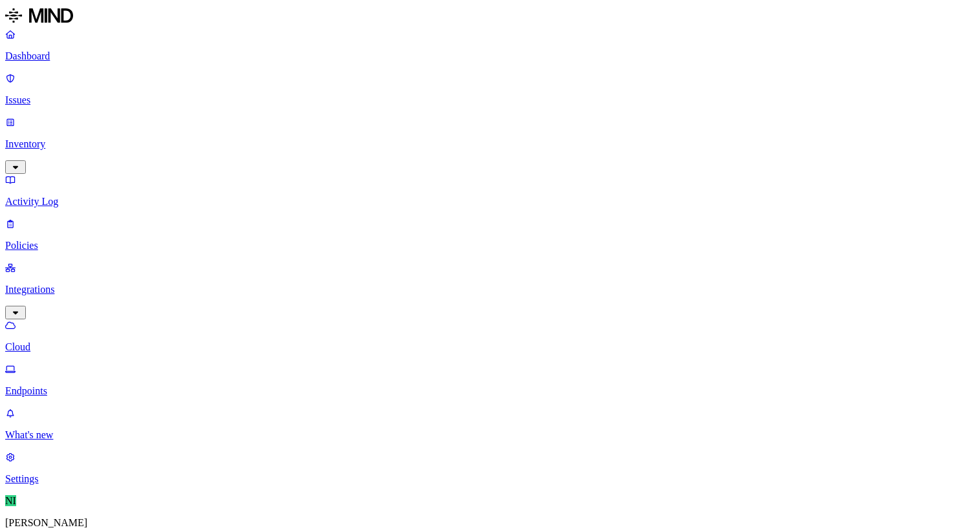
click at [77, 62] on link "Dashboard" at bounding box center [488, 45] width 967 height 34
click at [63, 94] on p "Issues" at bounding box center [488, 100] width 967 height 12
click at [59, 218] on link "Policies" at bounding box center [488, 235] width 967 height 34
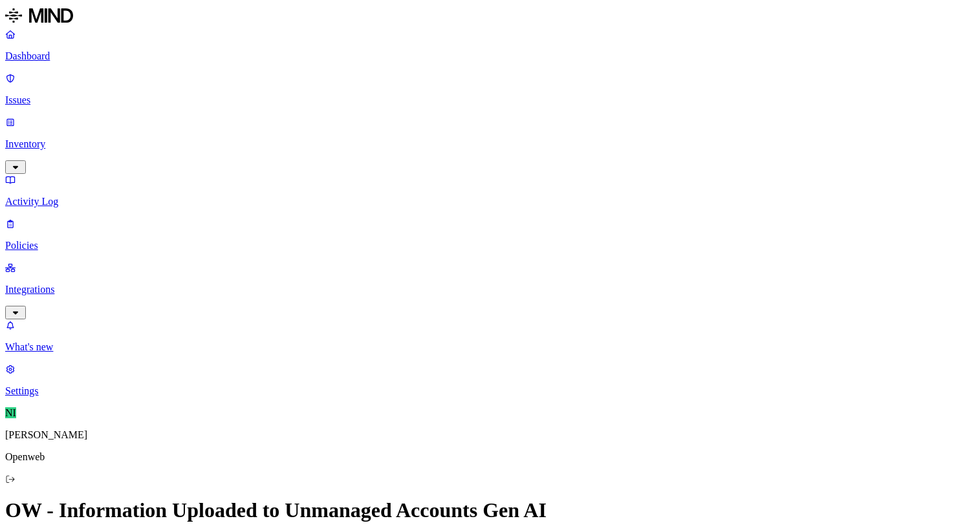
scroll to position [705, 0]
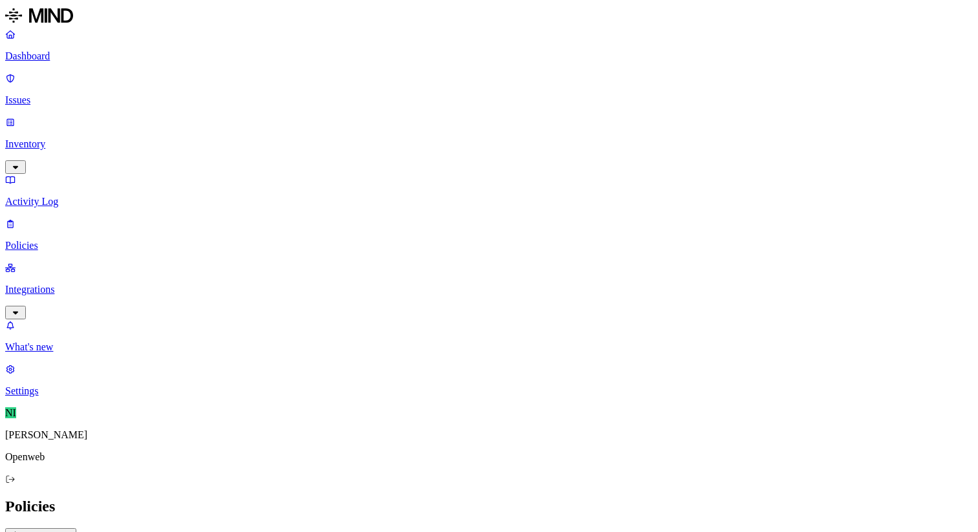
scroll to position [390, 0]
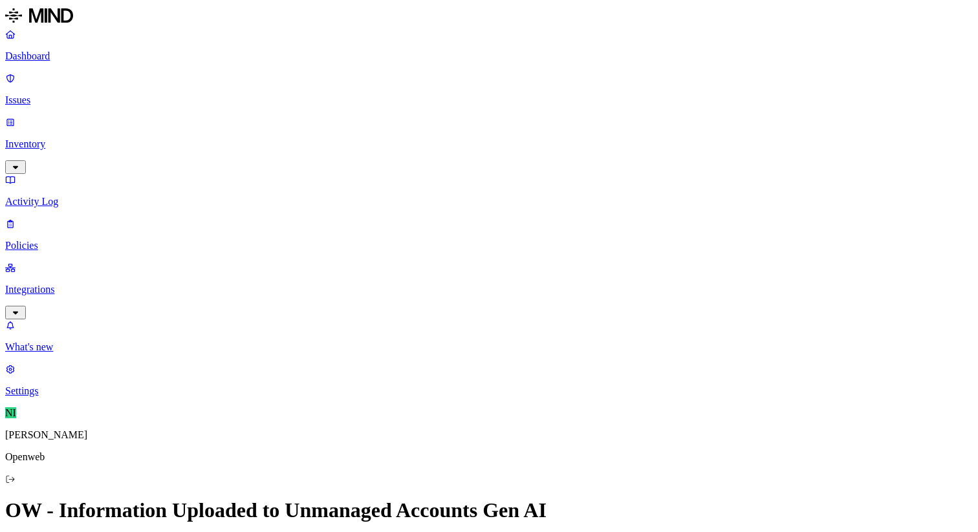
scroll to position [443, 0]
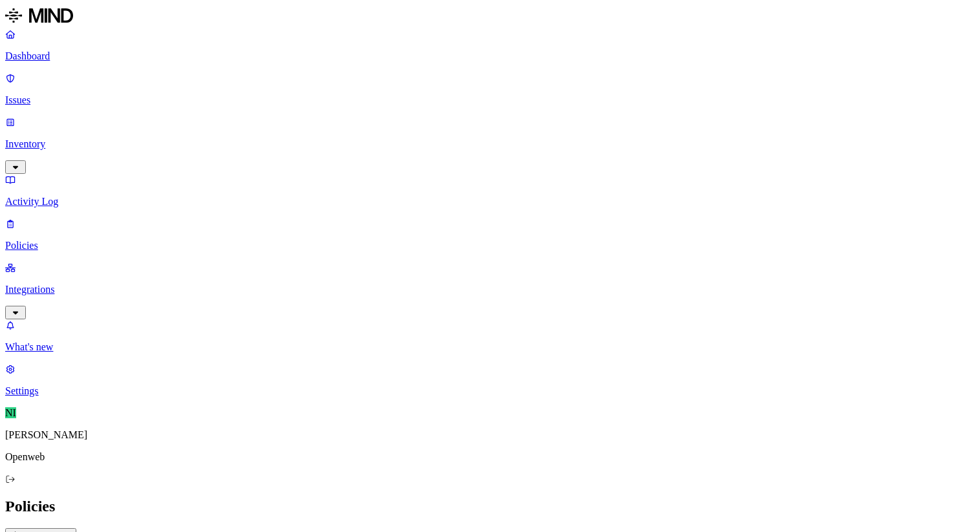
click at [76, 528] on button "Create Policy" at bounding box center [40, 535] width 71 height 14
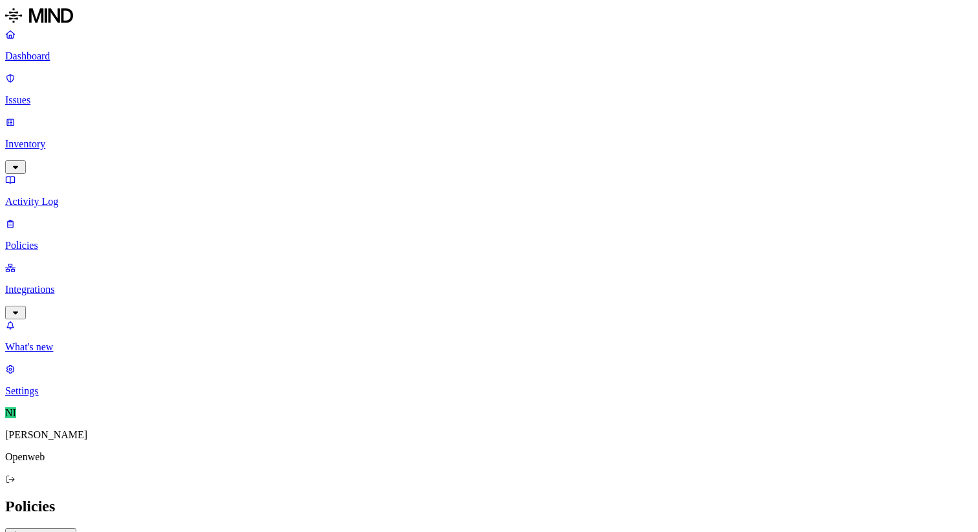
click at [102, 240] on p "Policies" at bounding box center [488, 246] width 967 height 12
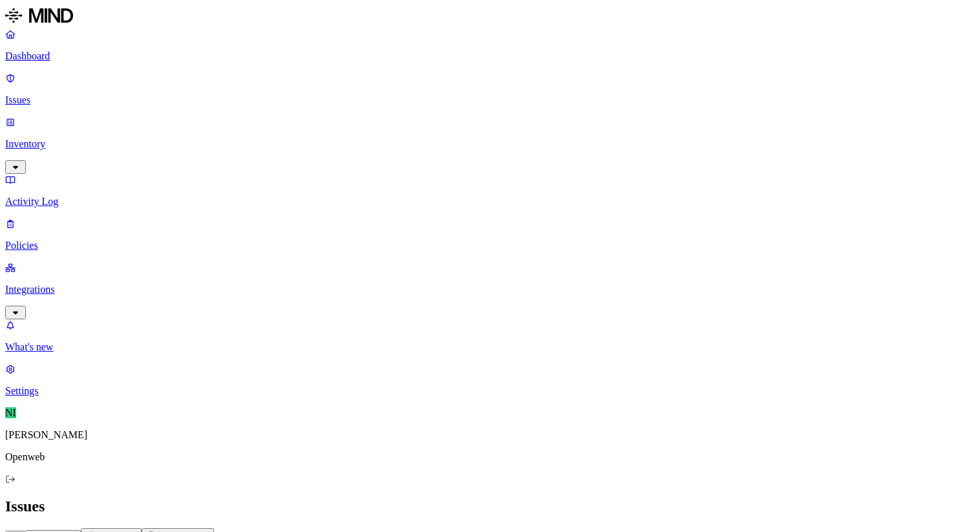
click at [481, 498] on h2 "Issues" at bounding box center [488, 506] width 967 height 17
click at [20, 531] on span "All" at bounding box center [15, 538] width 10 height 10
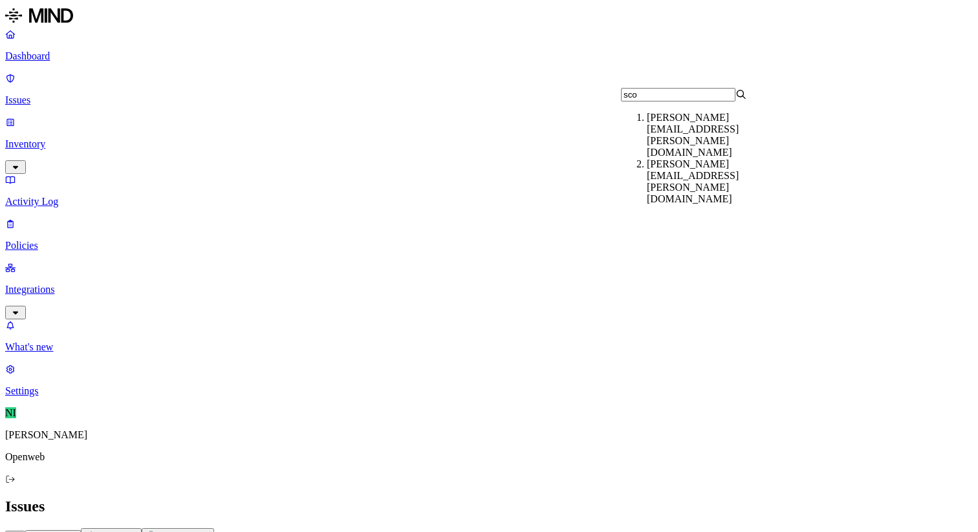
type input "sco"
click at [733, 127] on div "[PERSON_NAME][EMAIL_ADDRESS][PERSON_NAME][DOMAIN_NAME]" at bounding box center [710, 135] width 126 height 47
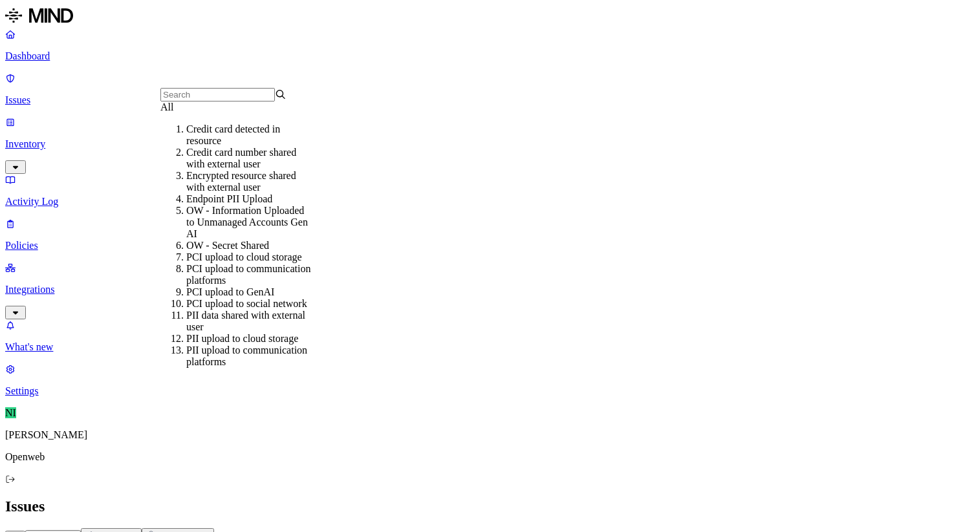
click at [185, 113] on div "All" at bounding box center [223, 108] width 126 height 12
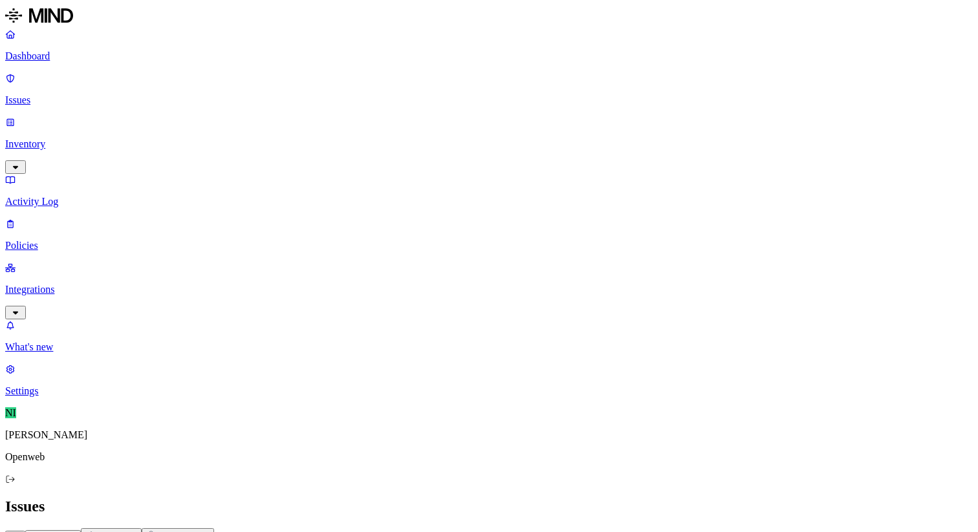
click at [103, 240] on p "Policies" at bounding box center [488, 246] width 967 height 12
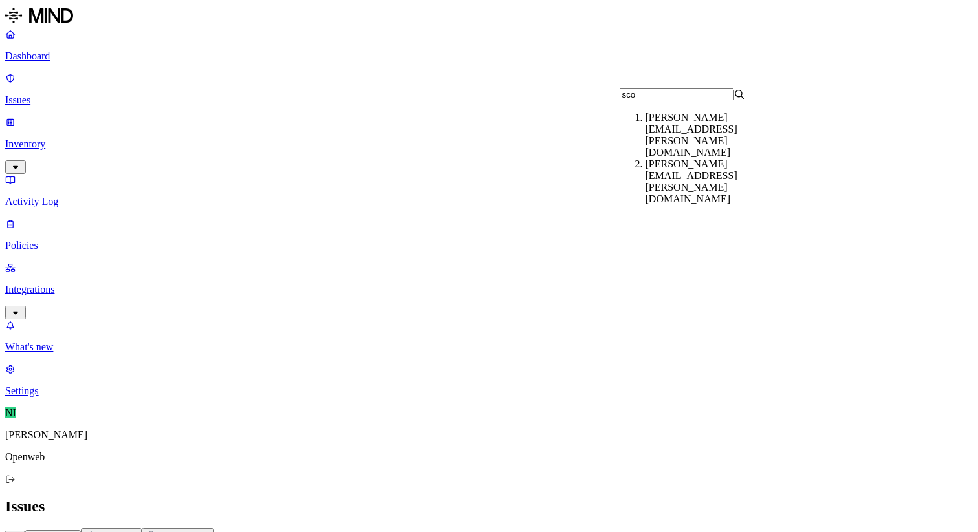
type input "sco"
click at [663, 158] on div "[PERSON_NAME][EMAIL_ADDRESS][PERSON_NAME][DOMAIN_NAME]" at bounding box center [708, 181] width 126 height 47
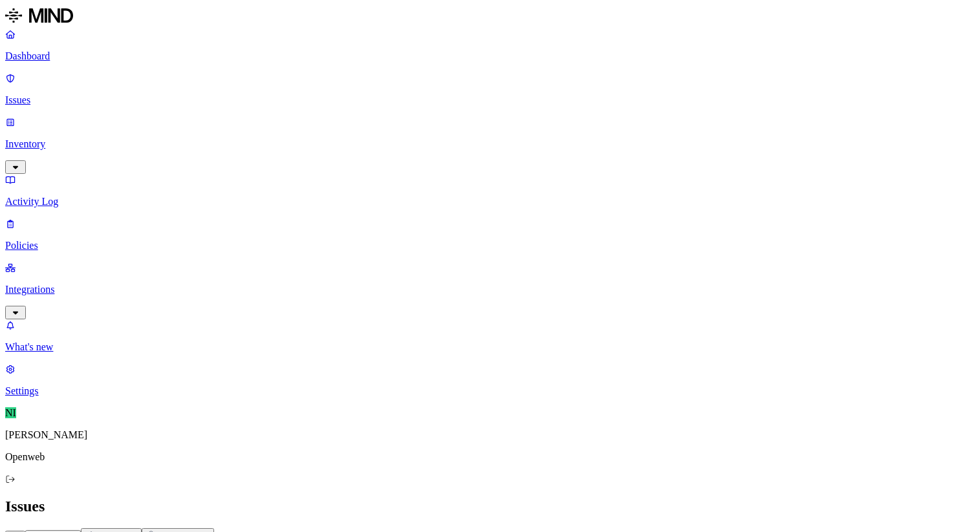
scroll to position [0, 314]
click at [25, 531] on button "All" at bounding box center [15, 538] width 20 height 14
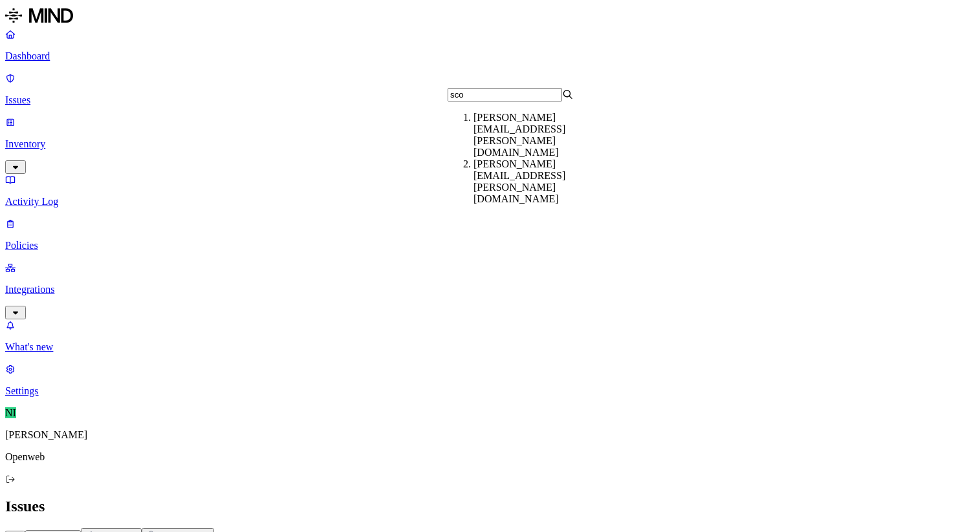
type input "sco"
click at [511, 158] on div "[PERSON_NAME][EMAIL_ADDRESS][PERSON_NAME][DOMAIN_NAME]" at bounding box center [536, 181] width 126 height 47
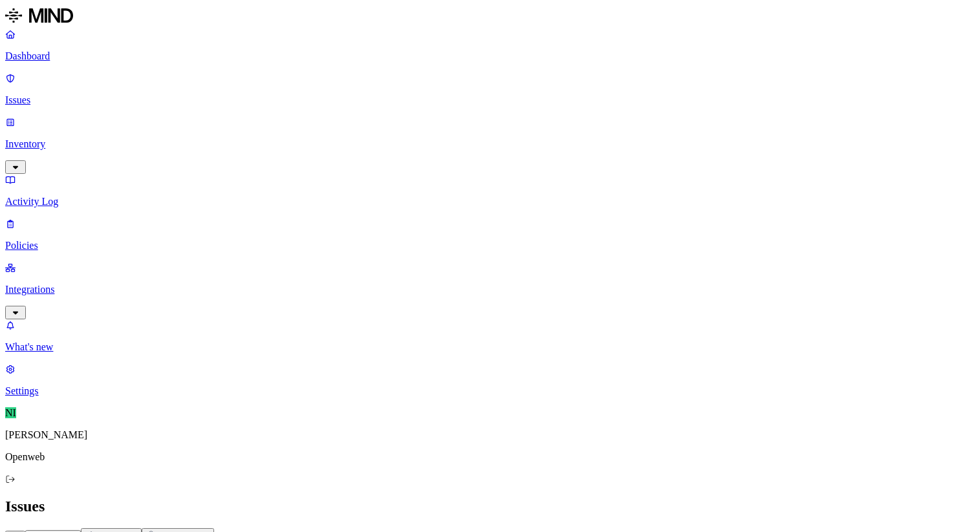
click at [95, 240] on p "Policies" at bounding box center [488, 246] width 967 height 12
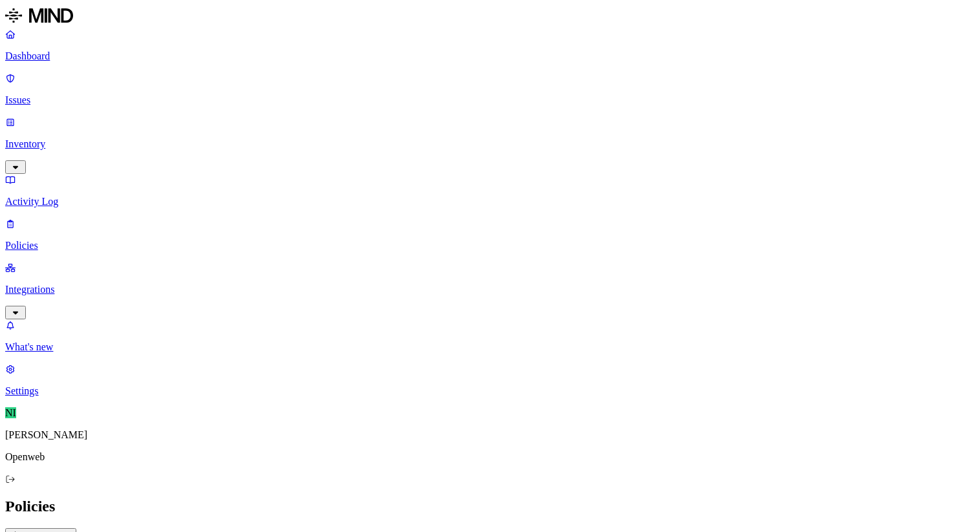
click at [393, 108] on div "High" at bounding box center [420, 115] width 126 height 25
click at [357, 114] on button "button" at bounding box center [362, 110] width 10 height 14
click at [608, 498] on h2 "Policies" at bounding box center [488, 506] width 967 height 17
click at [72, 57] on p "Dashboard" at bounding box center [488, 56] width 967 height 12
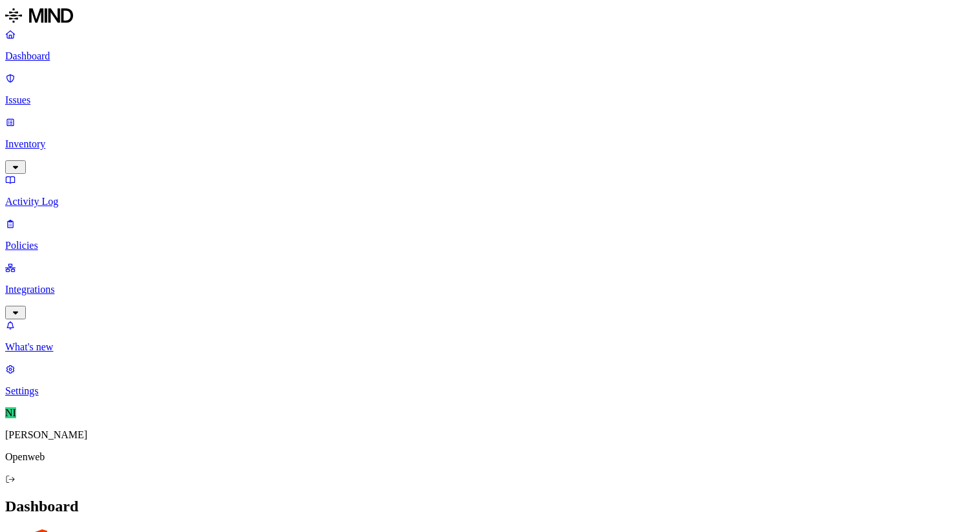
click at [108, 240] on p "Policies" at bounding box center [488, 246] width 967 height 12
click at [78, 94] on p "Issues" at bounding box center [488, 100] width 967 height 12
click at [87, 240] on p "Policies" at bounding box center [488, 246] width 967 height 12
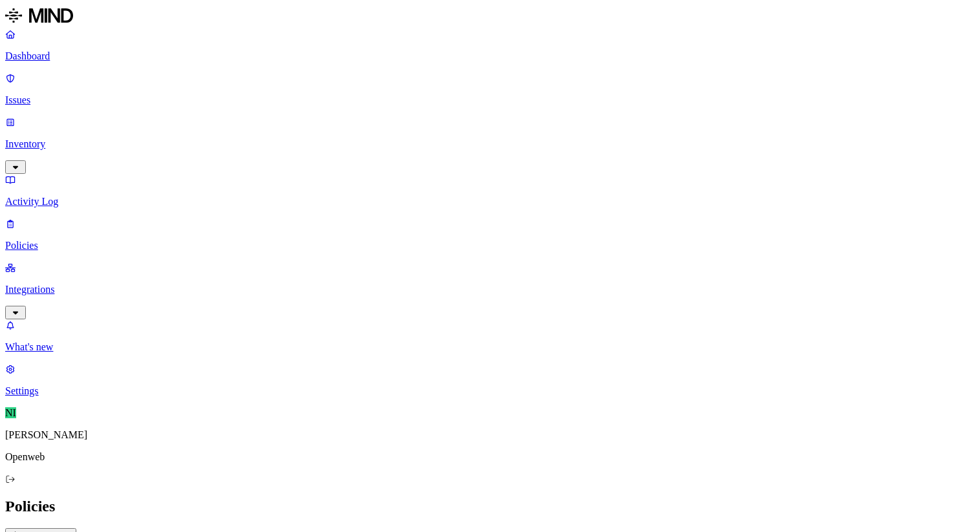
scroll to position [345, 0]
click at [471, 528] on div "All Exposure Exfiltration Insider threat" at bounding box center [488, 536] width 967 height 16
click at [58, 218] on link "Policies" at bounding box center [488, 235] width 967 height 34
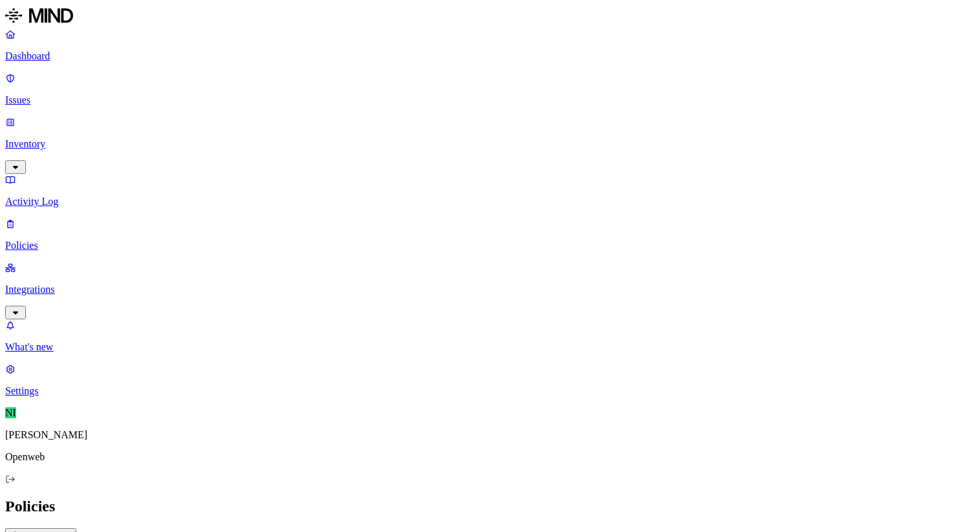
click at [375, 116] on span "High" at bounding box center [377, 121] width 21 height 11
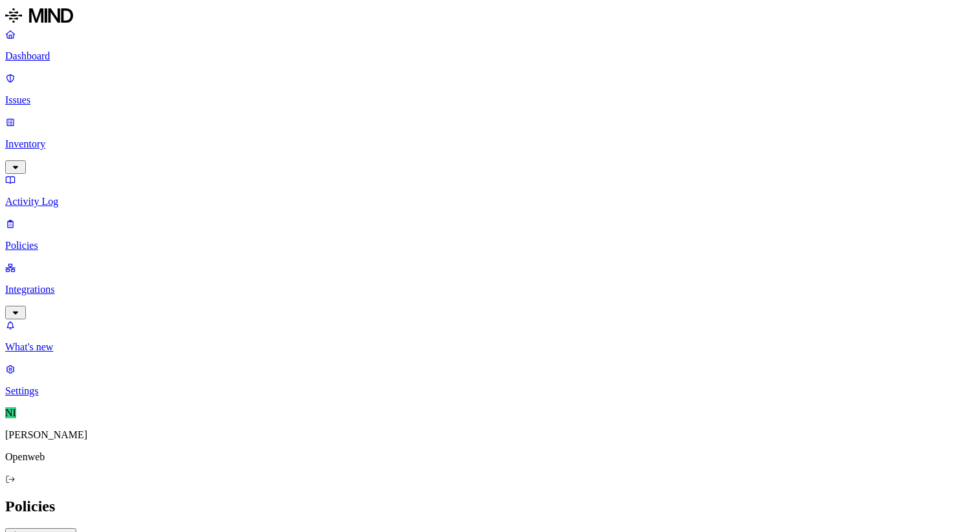
scroll to position [345, 0]
click at [77, 284] on p "Integrations" at bounding box center [488, 290] width 967 height 12
click at [91, 385] on p "Endpoints" at bounding box center [488, 391] width 967 height 12
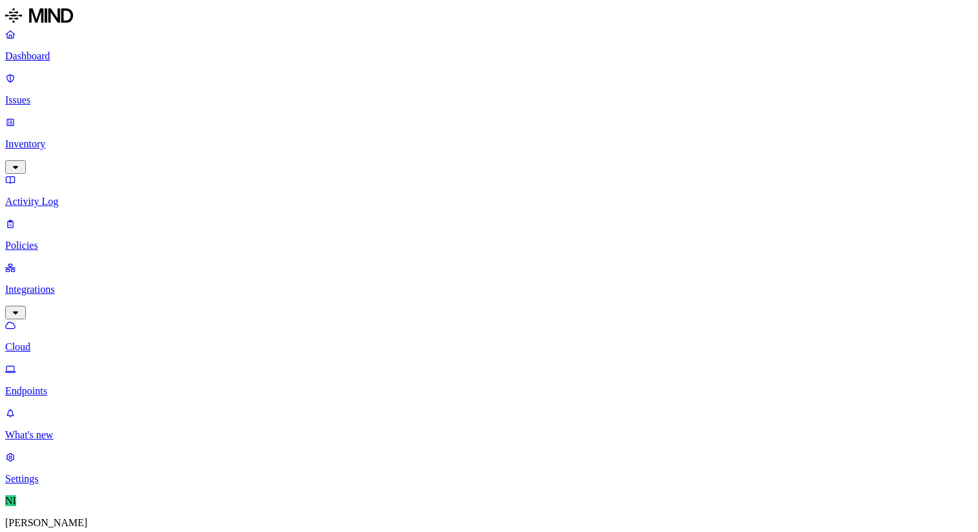
scroll to position [369, 0]
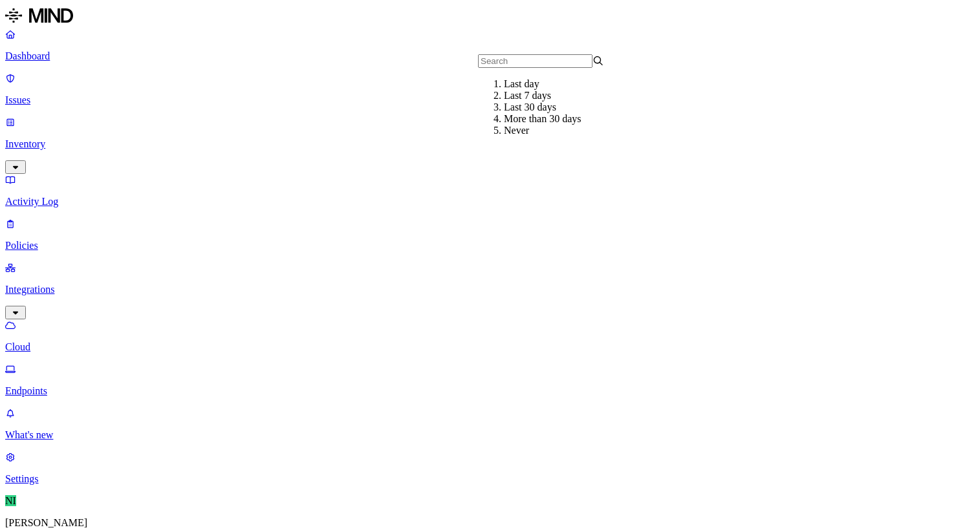
click at [539, 113] on div "Last 30 days" at bounding box center [567, 108] width 126 height 12
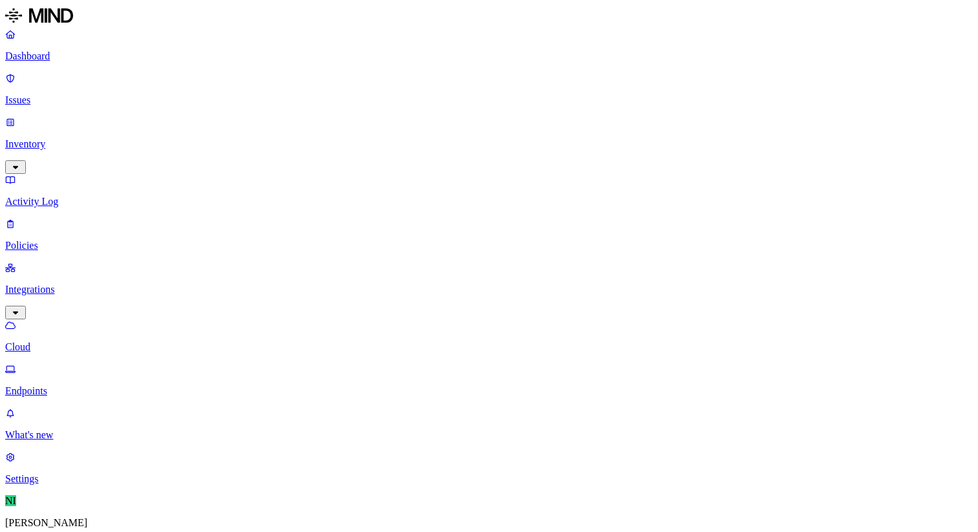
click at [86, 55] on p "Dashboard" at bounding box center [488, 56] width 967 height 12
click at [69, 397] on nav "Dashboard Issues Inventory Activity Log Policies Integrations What's new 1 Sett…" at bounding box center [488, 212] width 967 height 369
click at [69, 397] on link "Settings" at bounding box center [488, 380] width 967 height 34
click at [235, 529] on link "Known entities" at bounding box center [488, 535] width 967 height 12
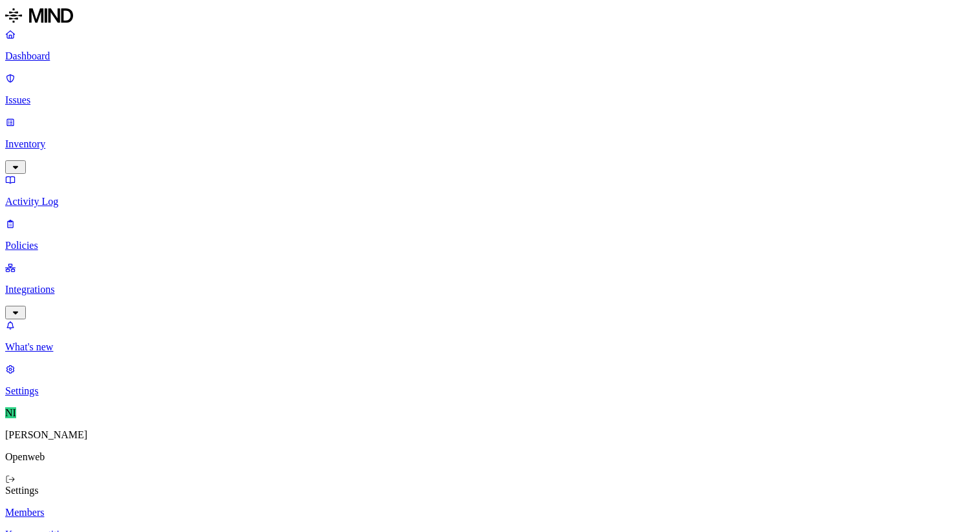
click at [71, 218] on link "Policies" at bounding box center [488, 235] width 967 height 34
click at [48, 284] on p "Integrations" at bounding box center [488, 290] width 967 height 12
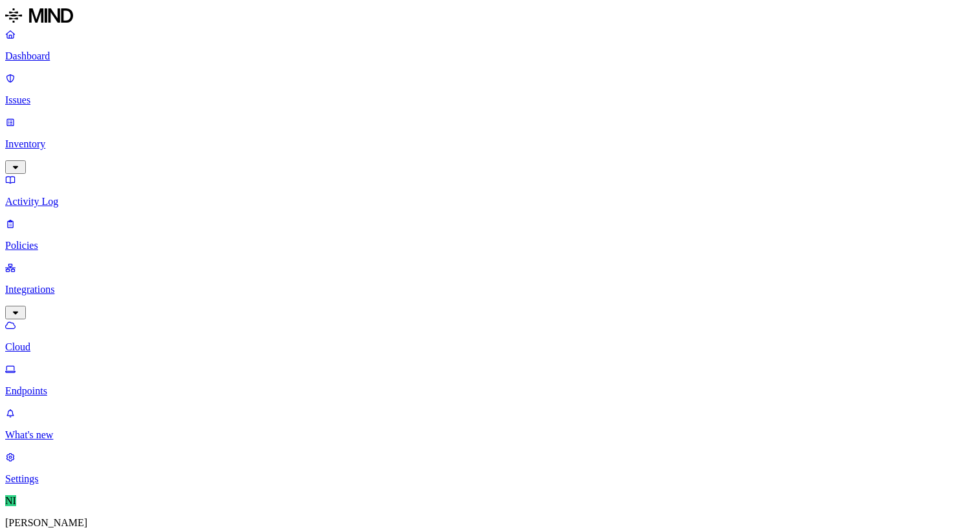
click at [67, 385] on p "Endpoints" at bounding box center [488, 391] width 967 height 12
